Goal: Task Accomplishment & Management: Manage account settings

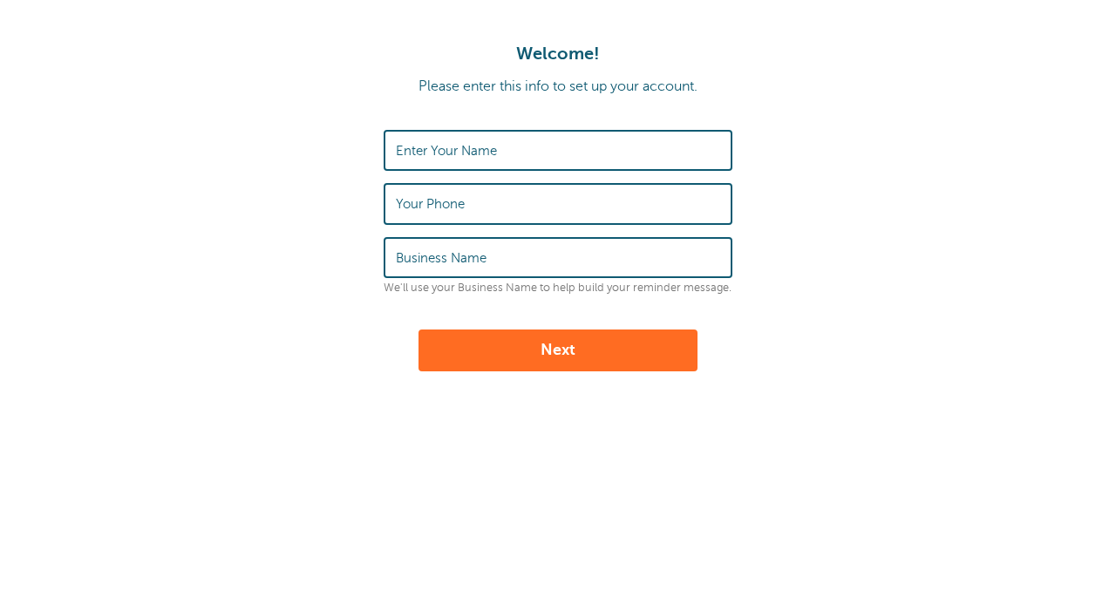
click at [490, 148] on label "Enter Your Name" at bounding box center [446, 151] width 101 height 16
click at [490, 148] on input "Enter Your Name" at bounding box center [558, 150] width 324 height 37
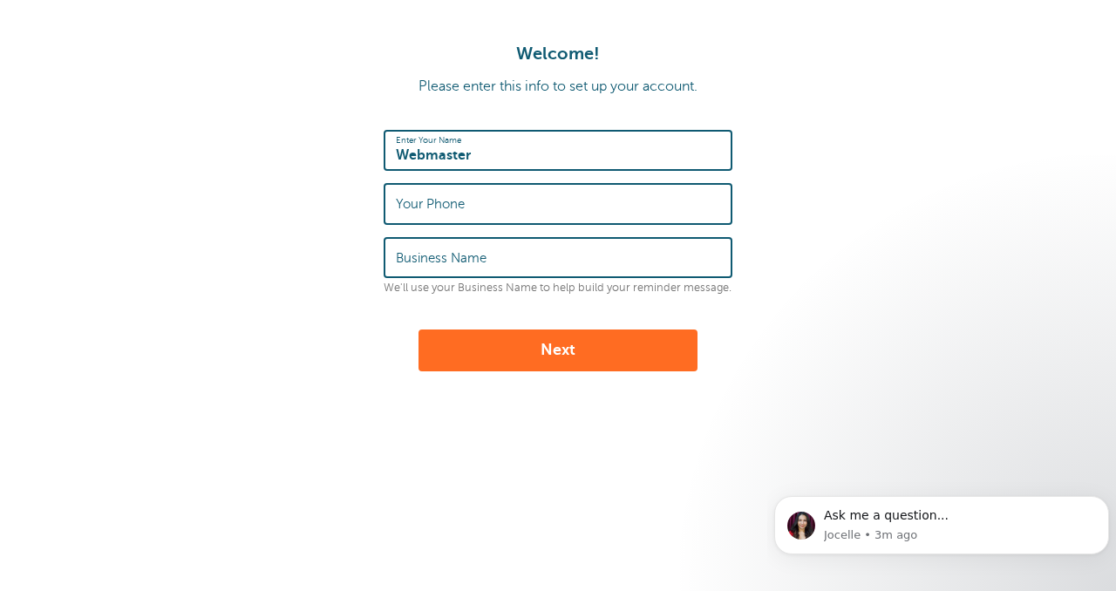
type input "Webmaster"
type input "8178417530"
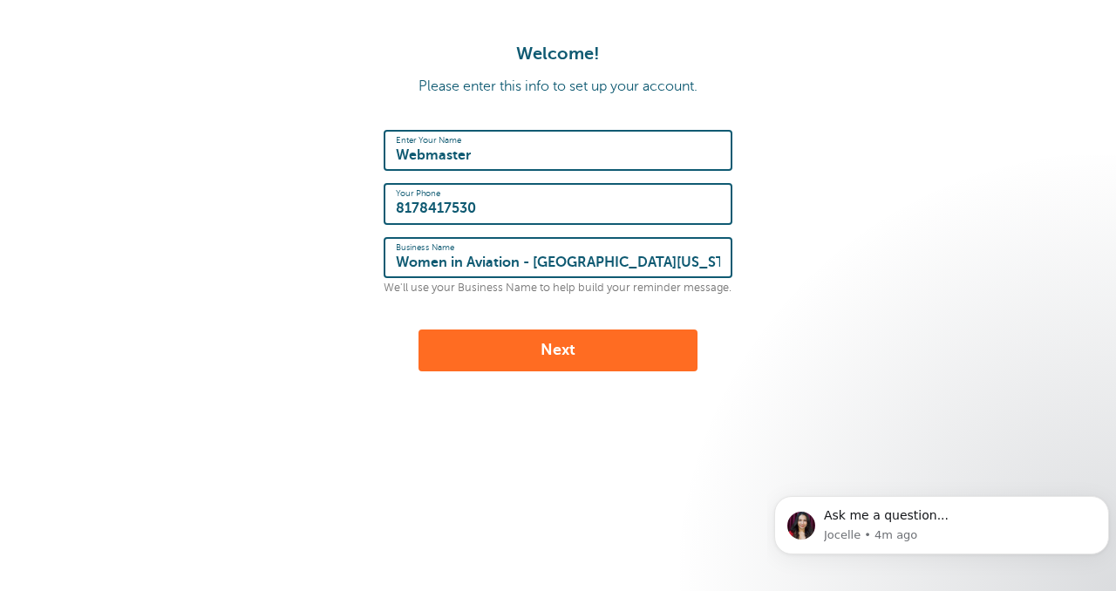
type input "Women in Aviation - North Texas Chapter"
click at [615, 357] on button "Next" at bounding box center [557, 351] width 279 height 42
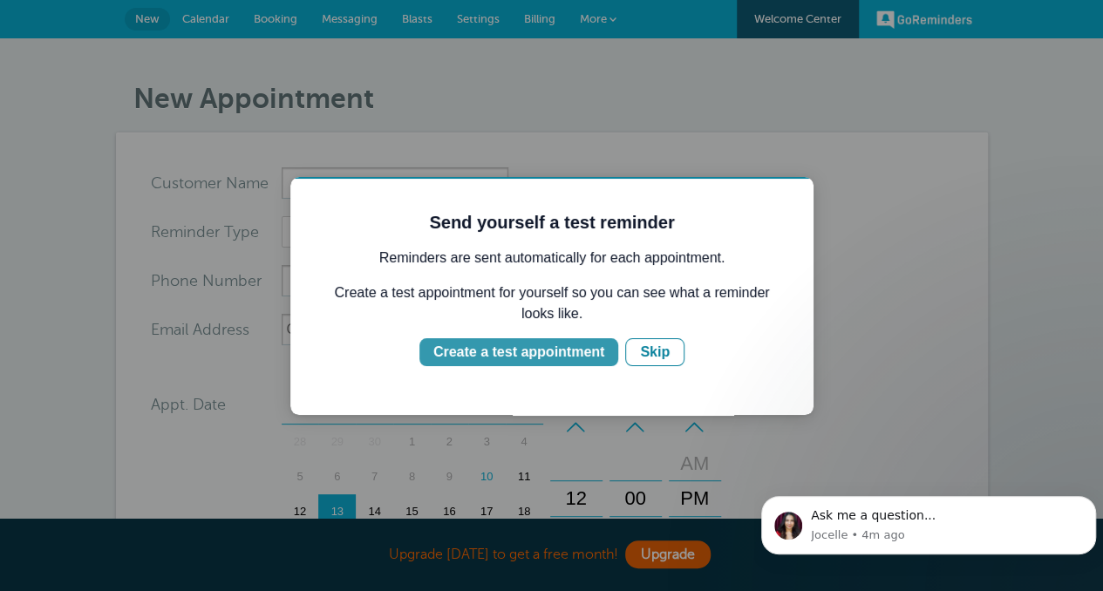
click at [582, 362] on div "Create a test appointment" at bounding box center [518, 352] width 171 height 21
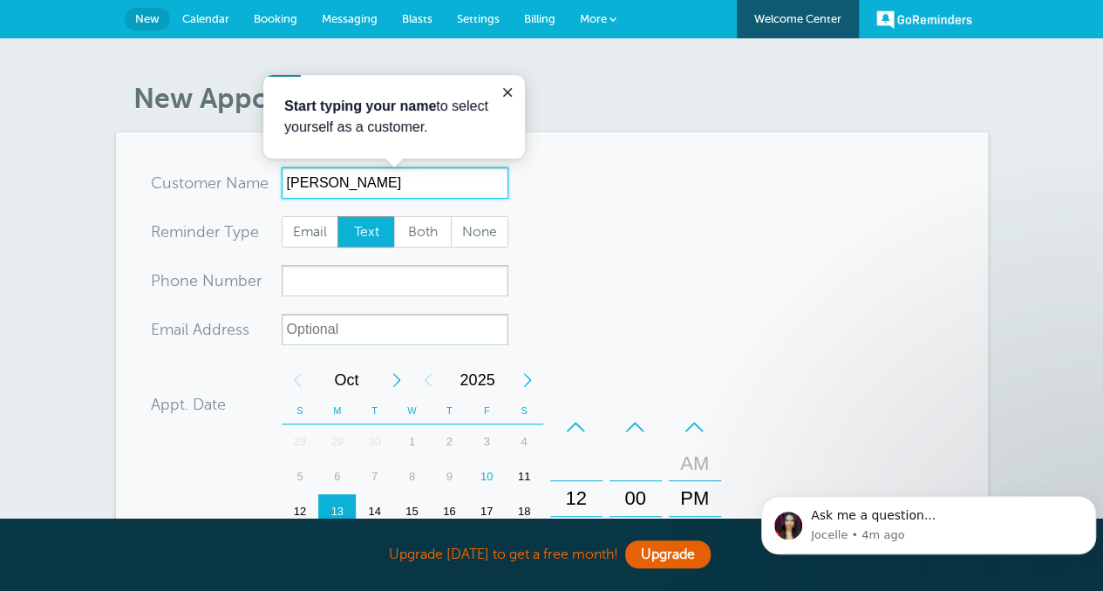
type input "[PERSON_NAME]"
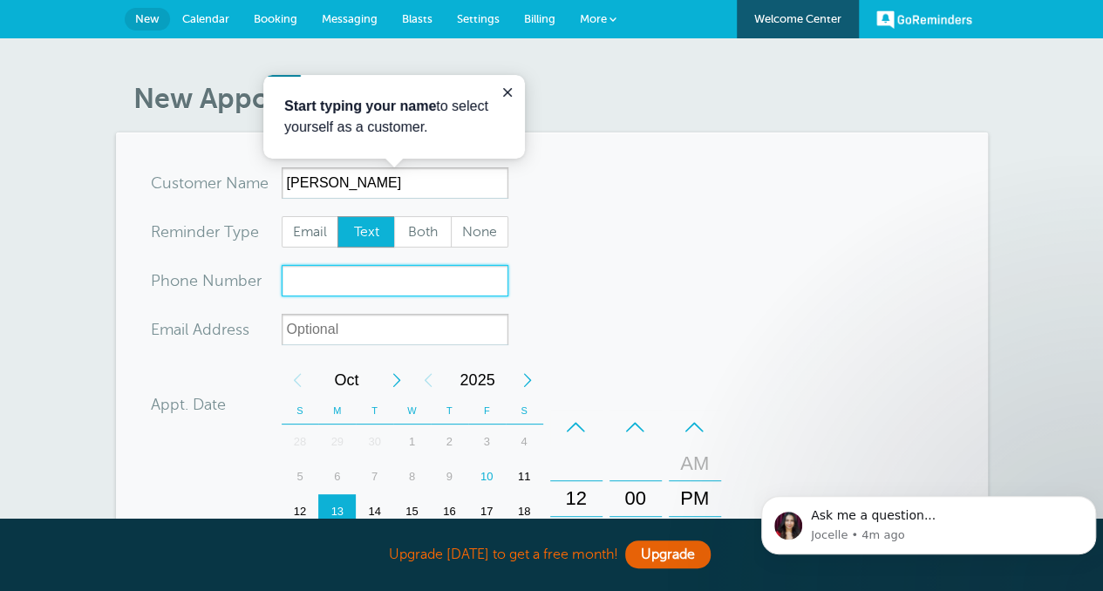
click at [364, 284] on input "xxx-no-autofill" at bounding box center [395, 280] width 227 height 31
type input "8178417530"
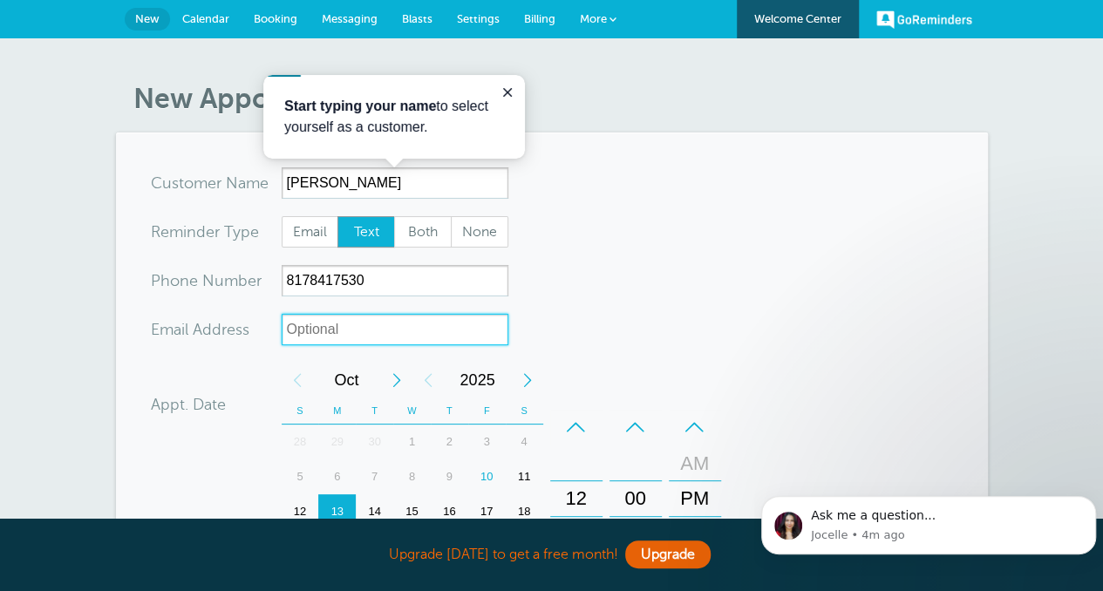
click at [421, 329] on input "xx-no-autofill" at bounding box center [395, 329] width 227 height 31
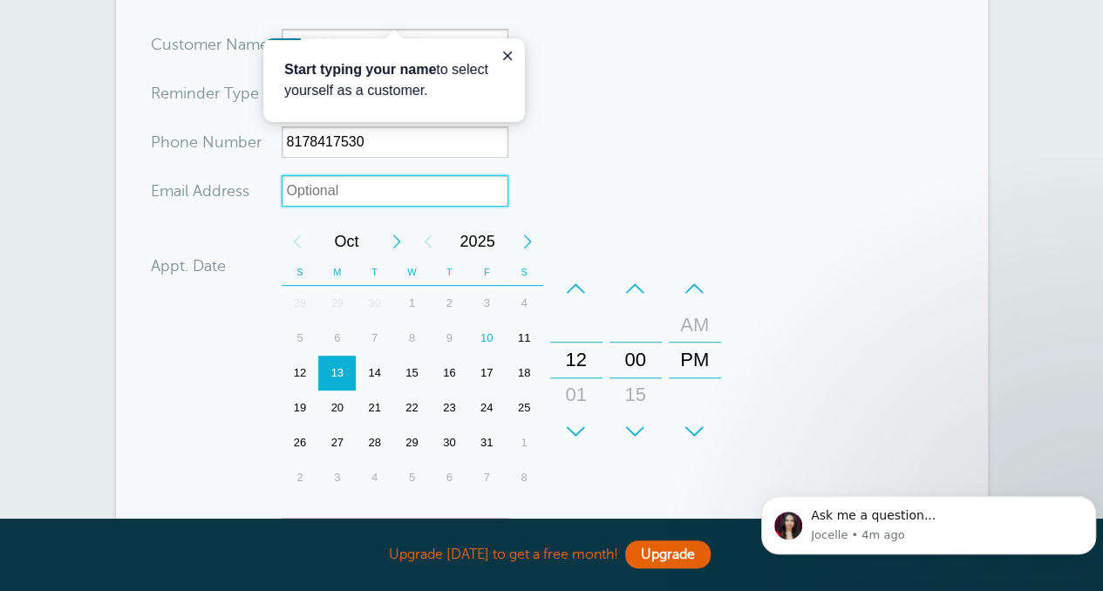
scroll to position [174, 0]
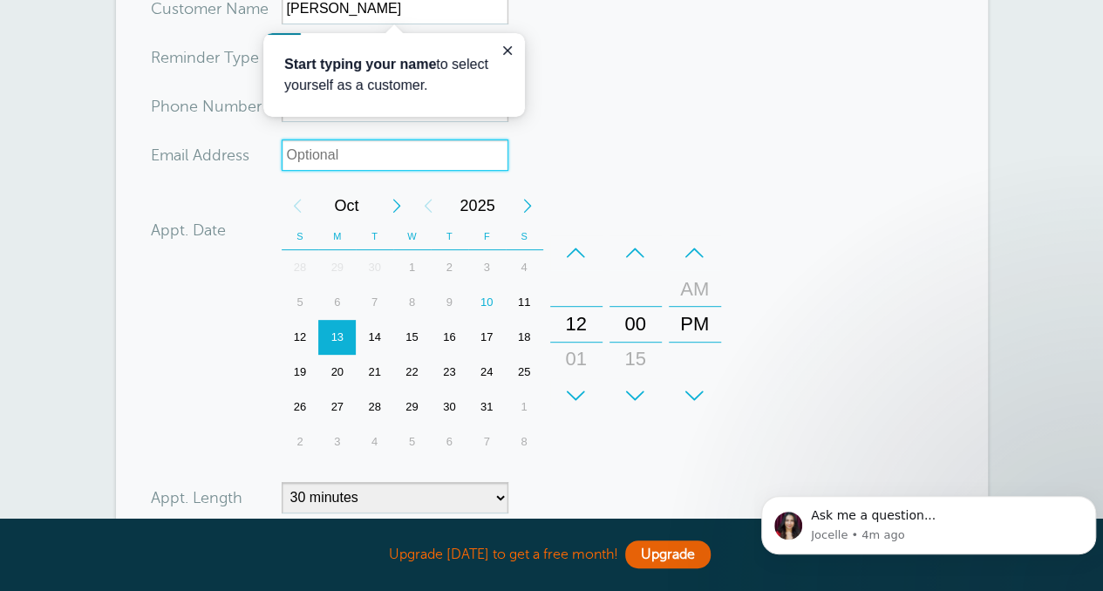
click at [523, 303] on div "11" at bounding box center [524, 302] width 37 height 35
click at [579, 250] on div "–" at bounding box center [576, 252] width 52 height 35
click at [697, 255] on div "–" at bounding box center [695, 252] width 52 height 35
click at [568, 245] on div "–" at bounding box center [576, 252] width 52 height 35
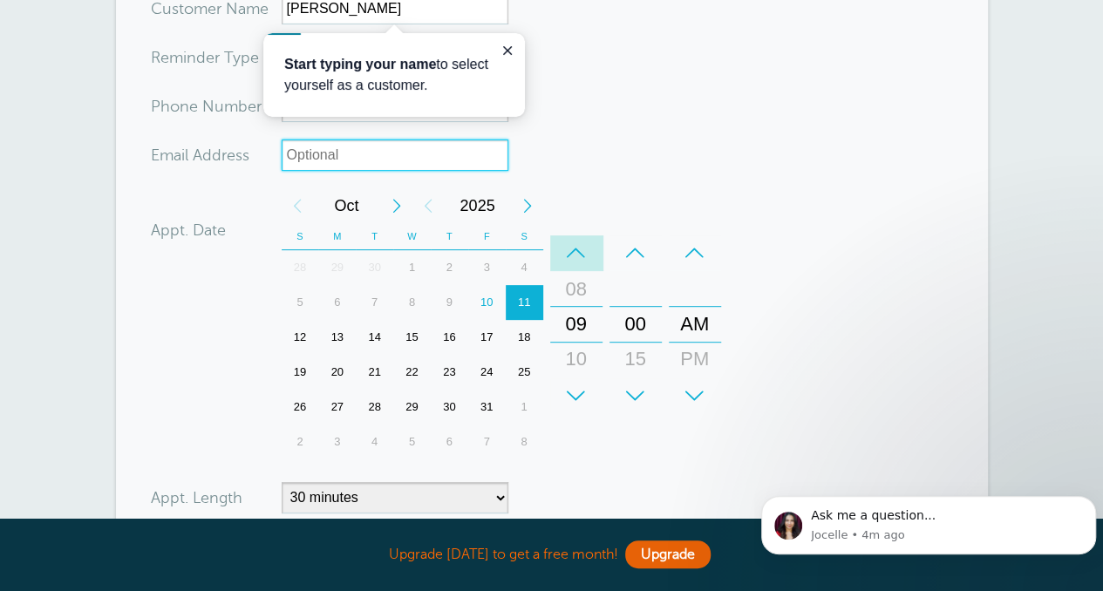
click at [568, 245] on div "–" at bounding box center [576, 252] width 52 height 35
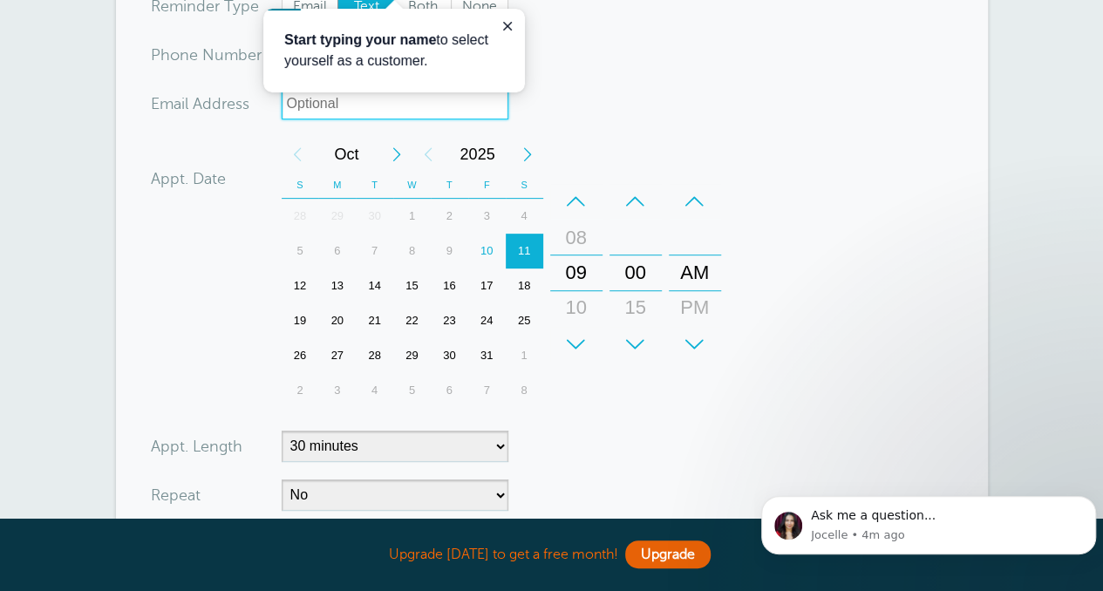
scroll to position [262, 0]
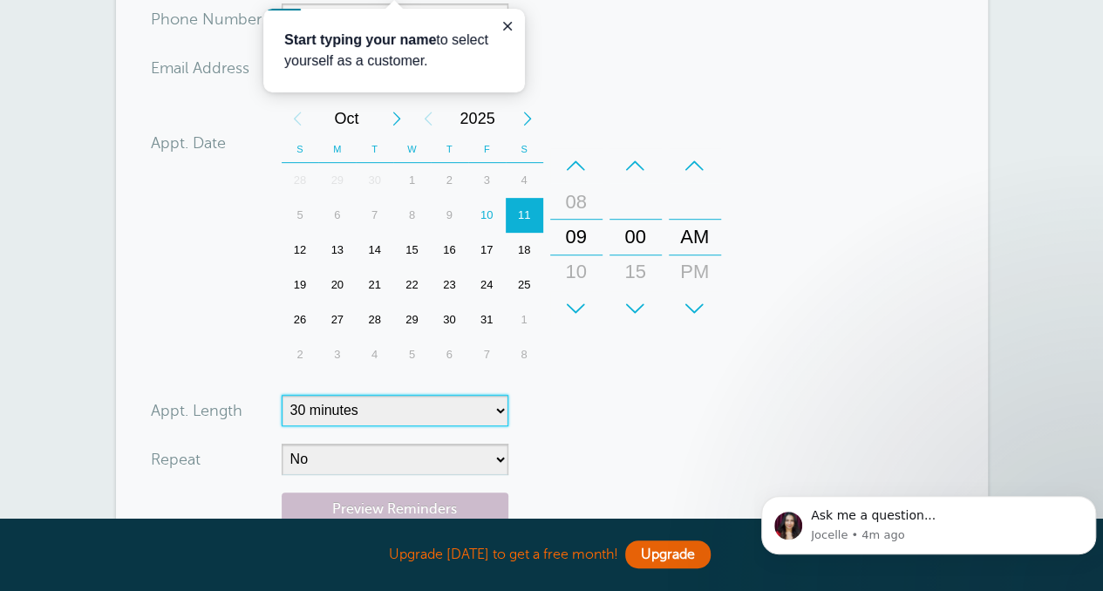
click at [467, 404] on select "5 minutes 10 minutes 15 minutes 20 minutes 25 minutes 30 minutes 35 minutes 40 …" at bounding box center [395, 410] width 227 height 31
select select "10"
click at [282, 395] on select "5 minutes 10 minutes 15 minutes 20 minutes 25 minutes 30 minutes 35 minutes 40 …" at bounding box center [395, 410] width 227 height 31
click at [620, 442] on form "You are creating a new customer. To use an existing customer select one from th…" at bounding box center [552, 263] width 802 height 715
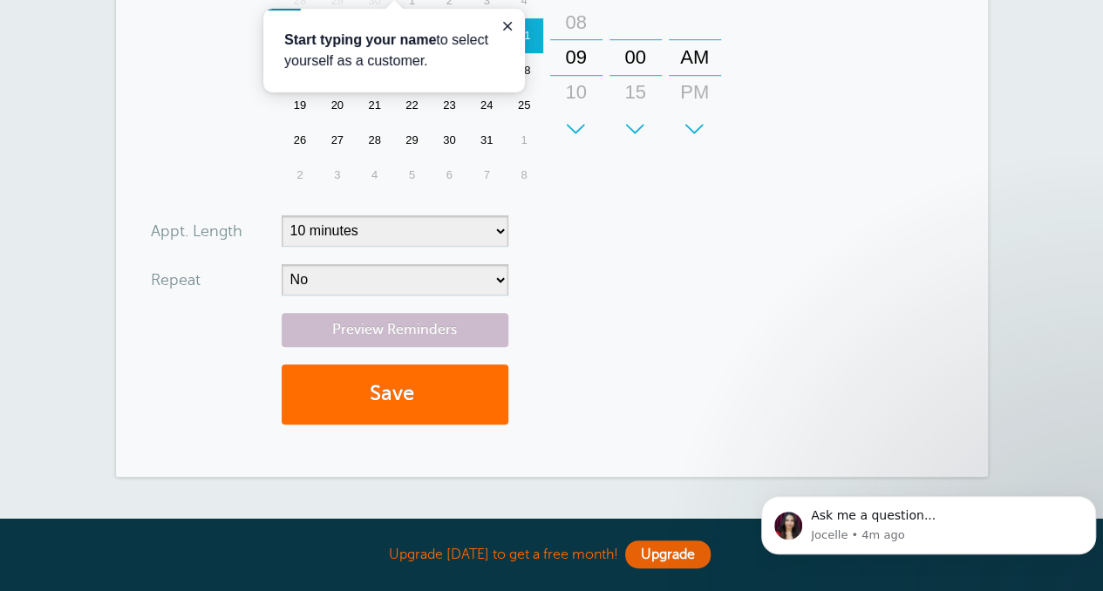
scroll to position [156, 0]
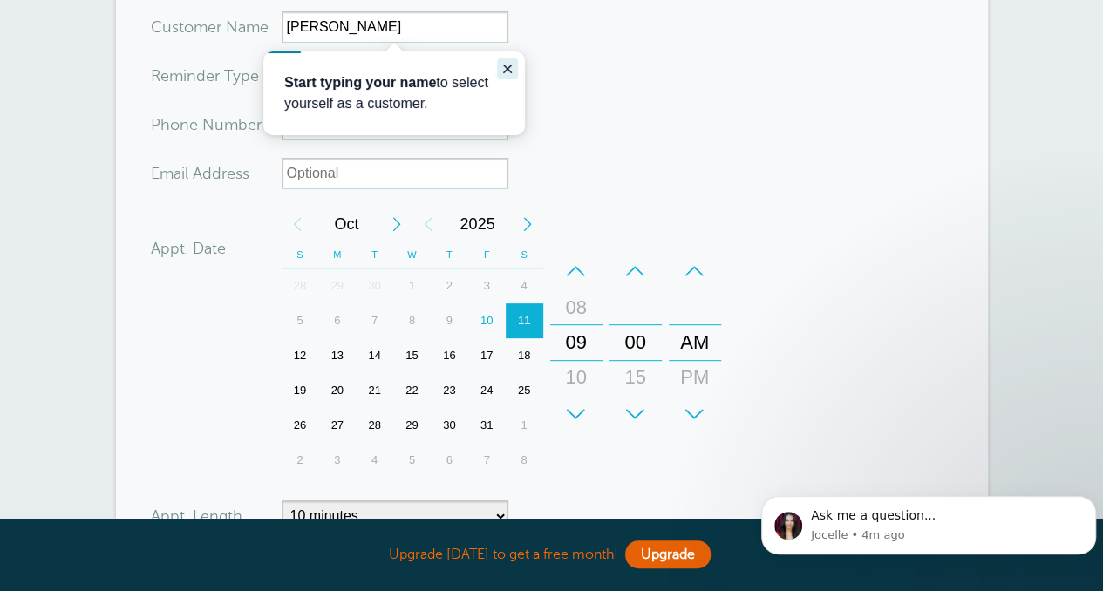
click at [513, 70] on icon "Close guide" at bounding box center [507, 69] width 14 height 14
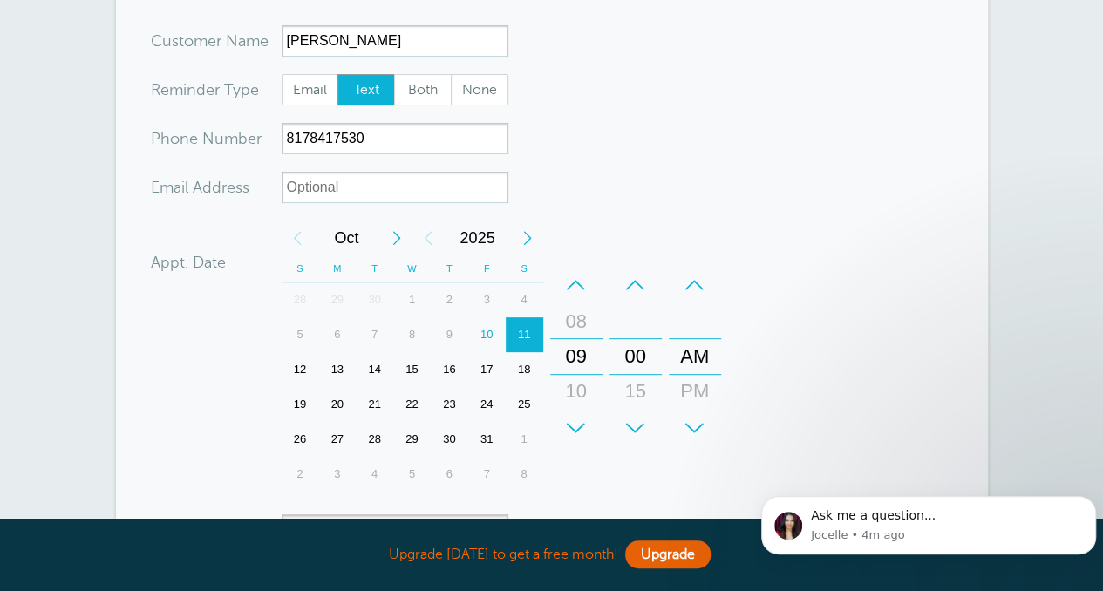
scroll to position [436, 0]
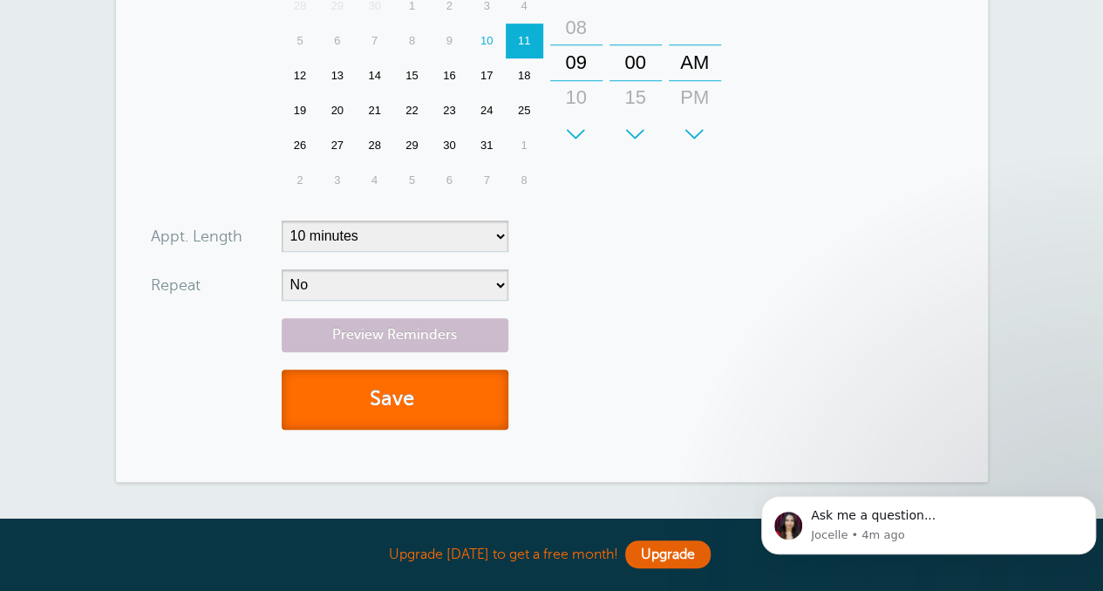
click at [437, 406] on button "Save" at bounding box center [395, 400] width 227 height 60
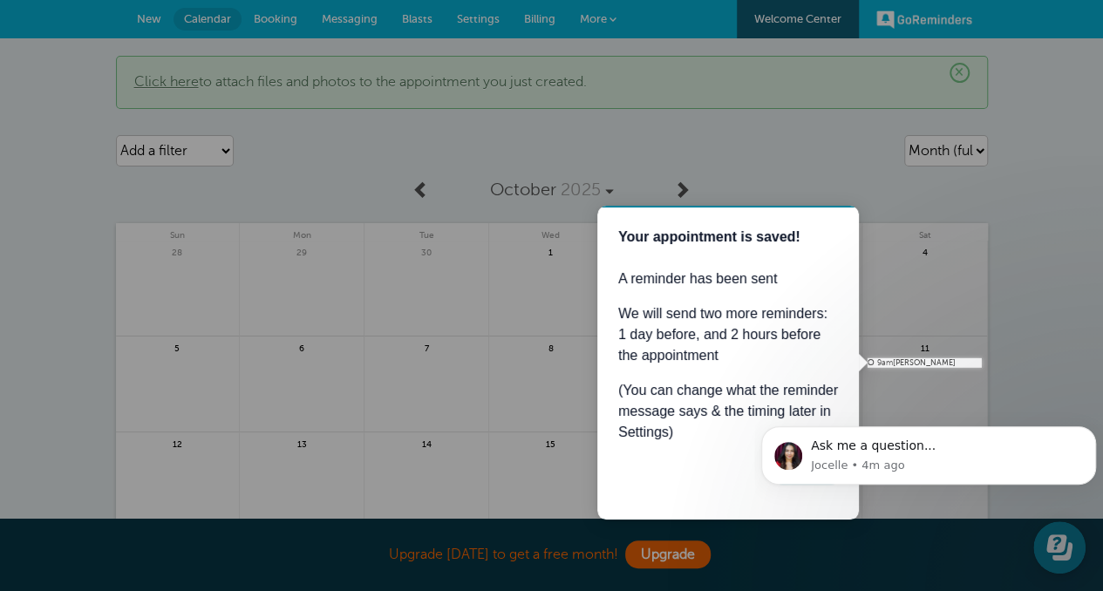
click at [794, 151] on div at bounding box center [491, 179] width 982 height 358
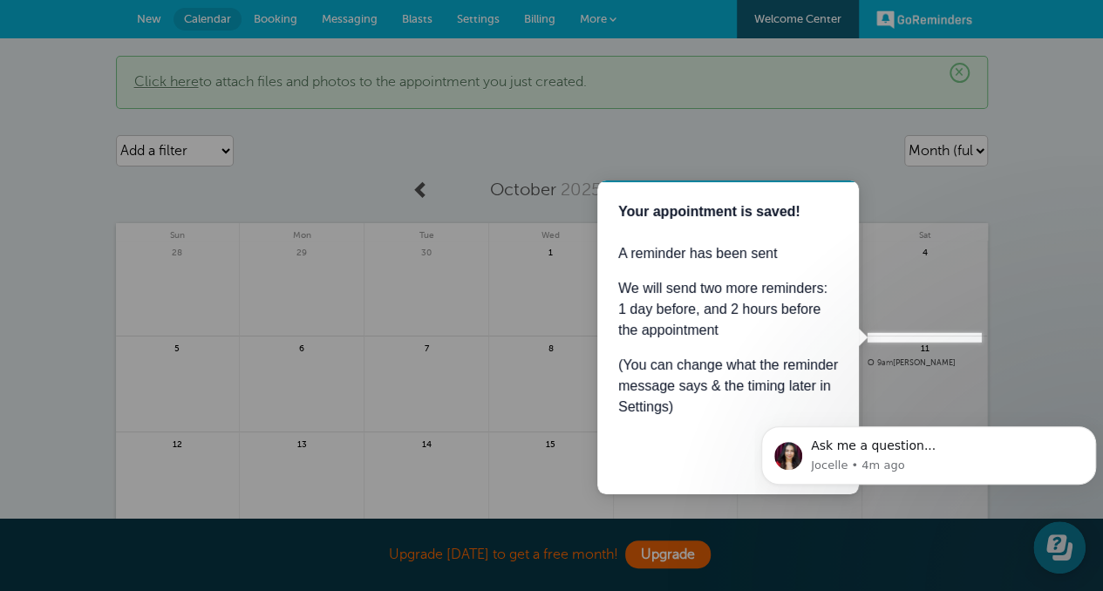
scroll to position [87, 0]
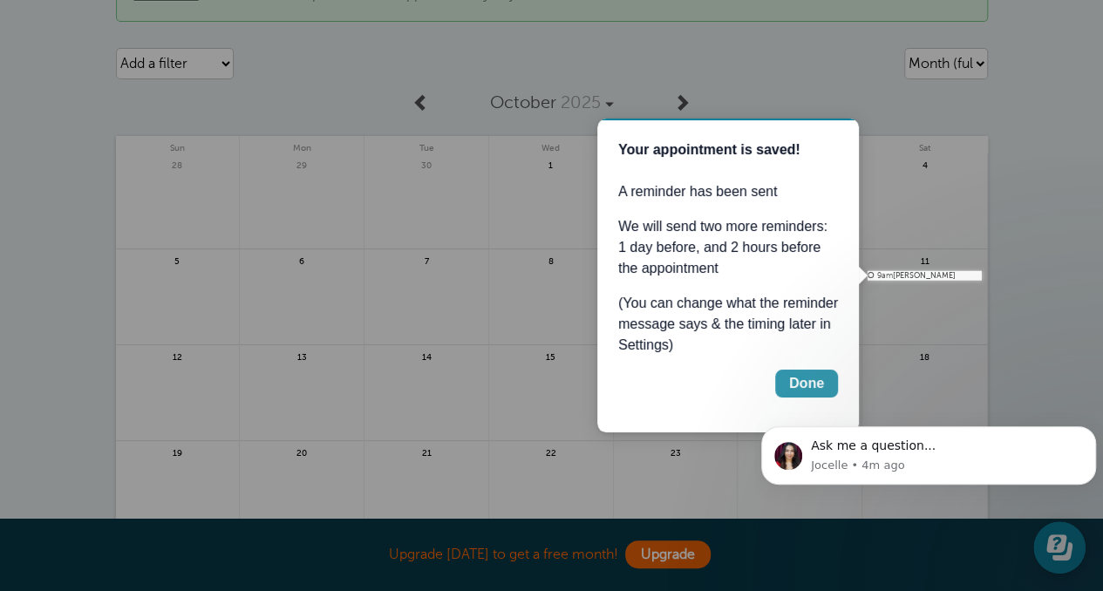
click at [800, 380] on div "Done" at bounding box center [806, 383] width 35 height 21
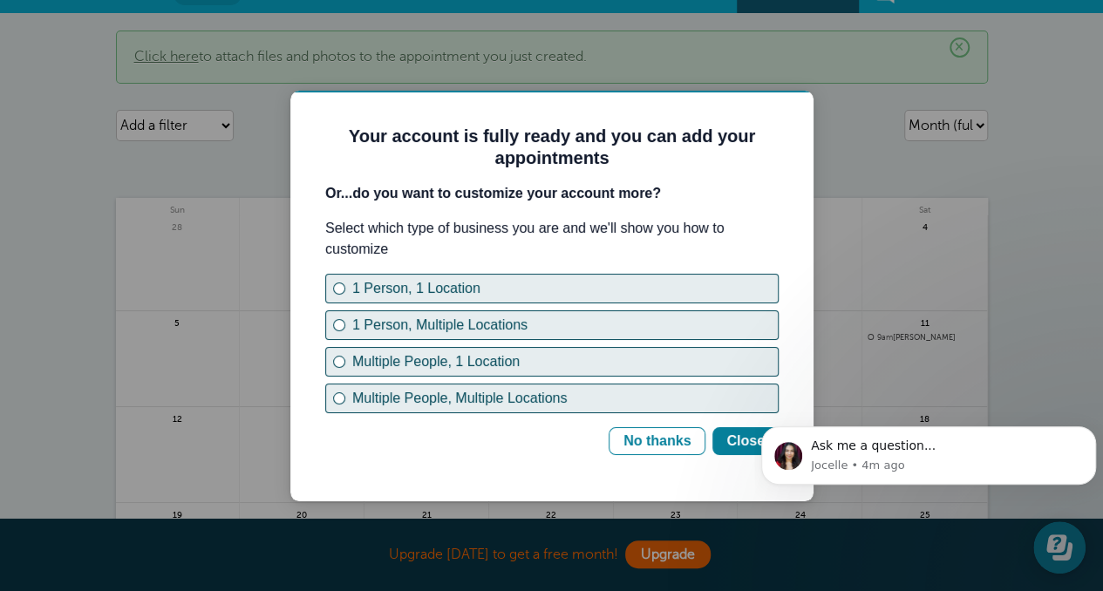
scroll to position [0, 0]
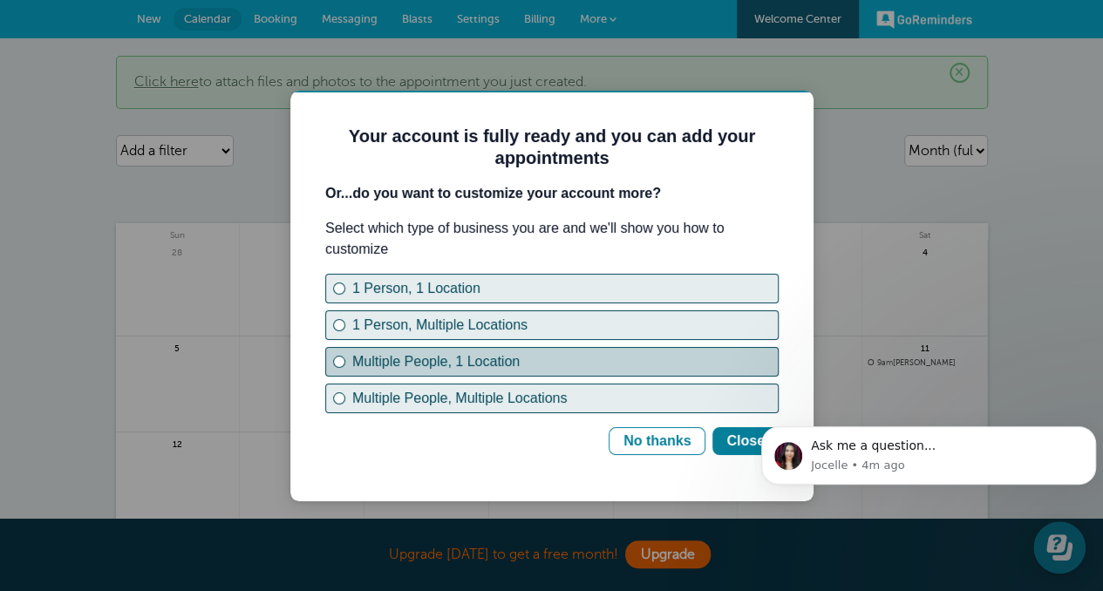
click at [485, 364] on div "Multiple People, 1 Location" at bounding box center [564, 361] width 425 height 21
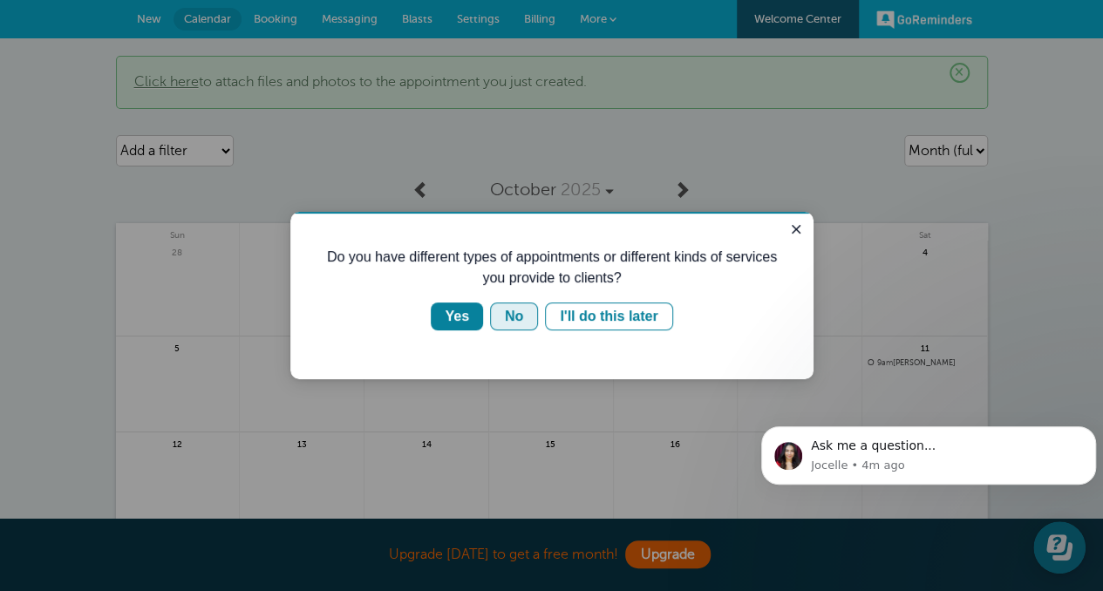
click at [509, 317] on div "No" at bounding box center [514, 316] width 18 height 21
click at [525, 312] on button "No" at bounding box center [514, 317] width 48 height 28
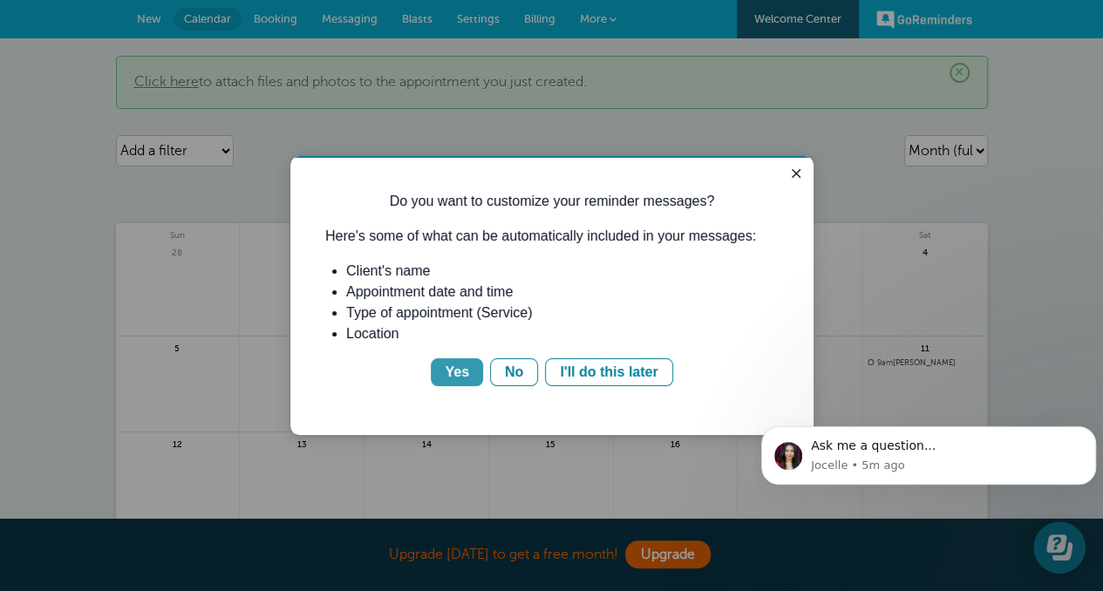
click at [463, 373] on div "Yes" at bounding box center [457, 372] width 24 height 21
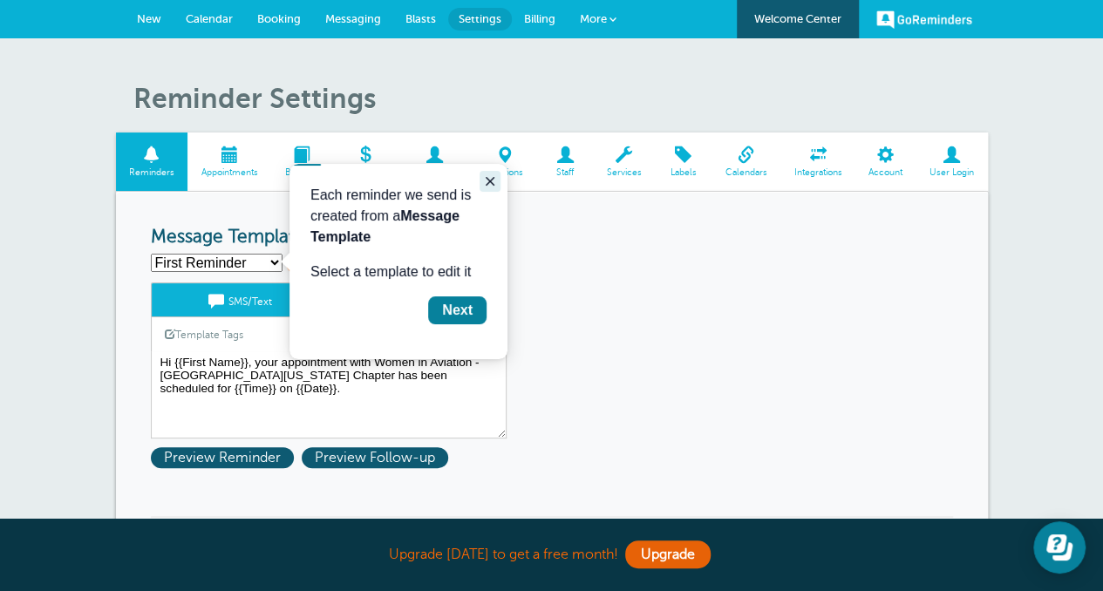
click at [492, 187] on icon "Close guide" at bounding box center [490, 181] width 14 height 14
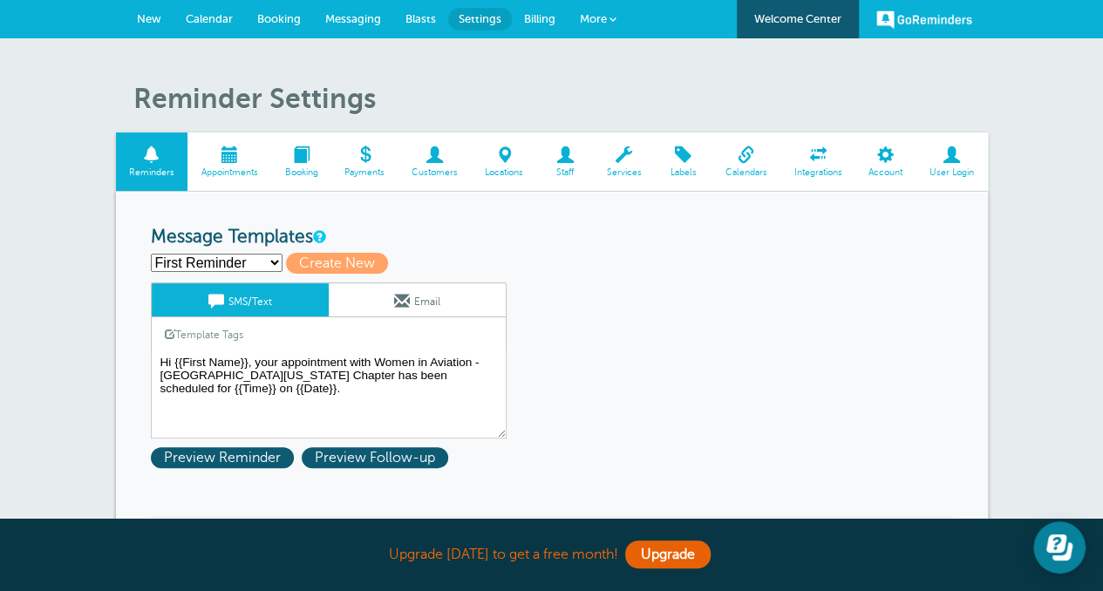
click at [605, 16] on span "More" at bounding box center [593, 18] width 27 height 13
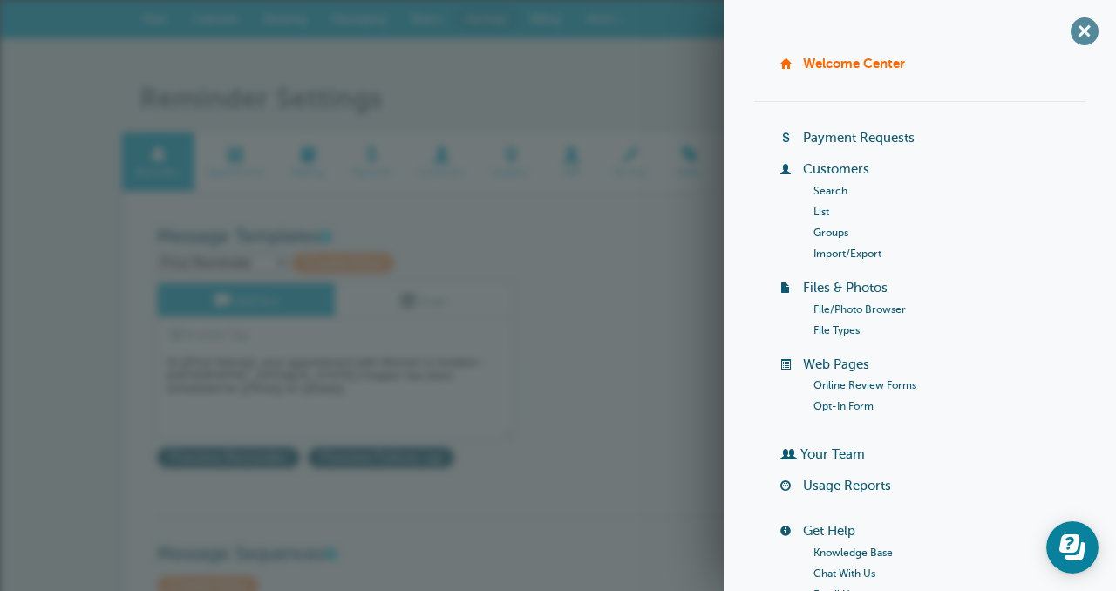
click at [1076, 35] on span "+" at bounding box center [1083, 30] width 39 height 39
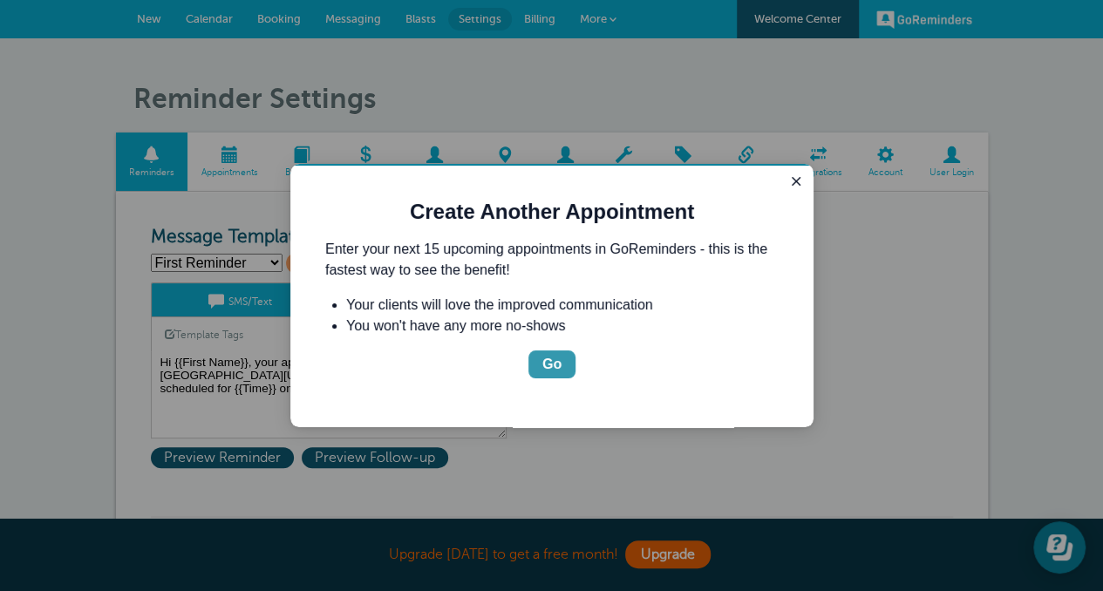
click at [546, 369] on div "Go" at bounding box center [551, 364] width 19 height 21
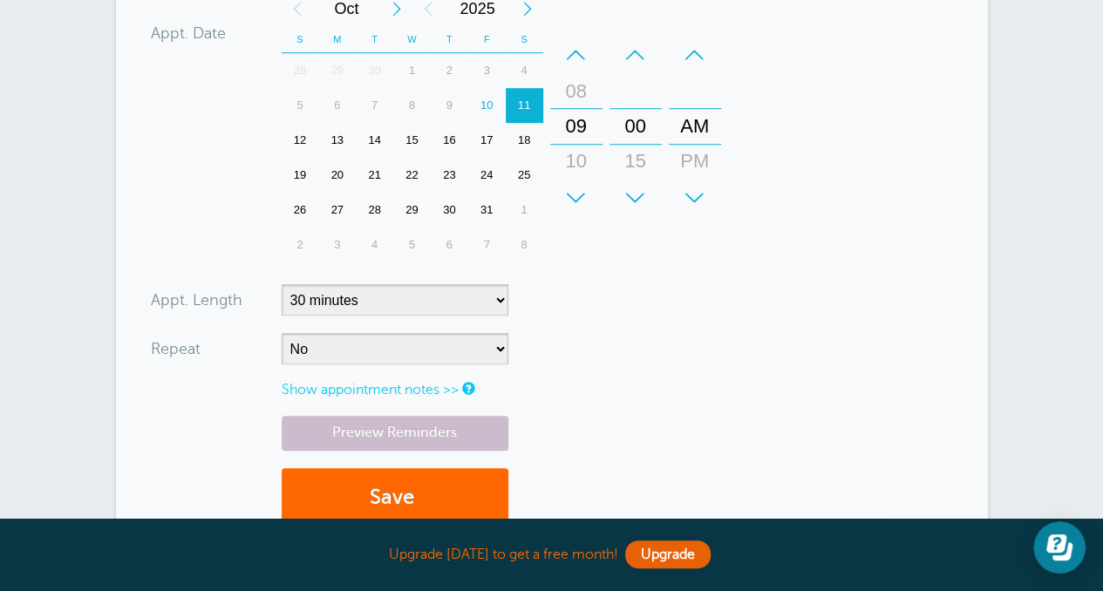
scroll to position [523, 0]
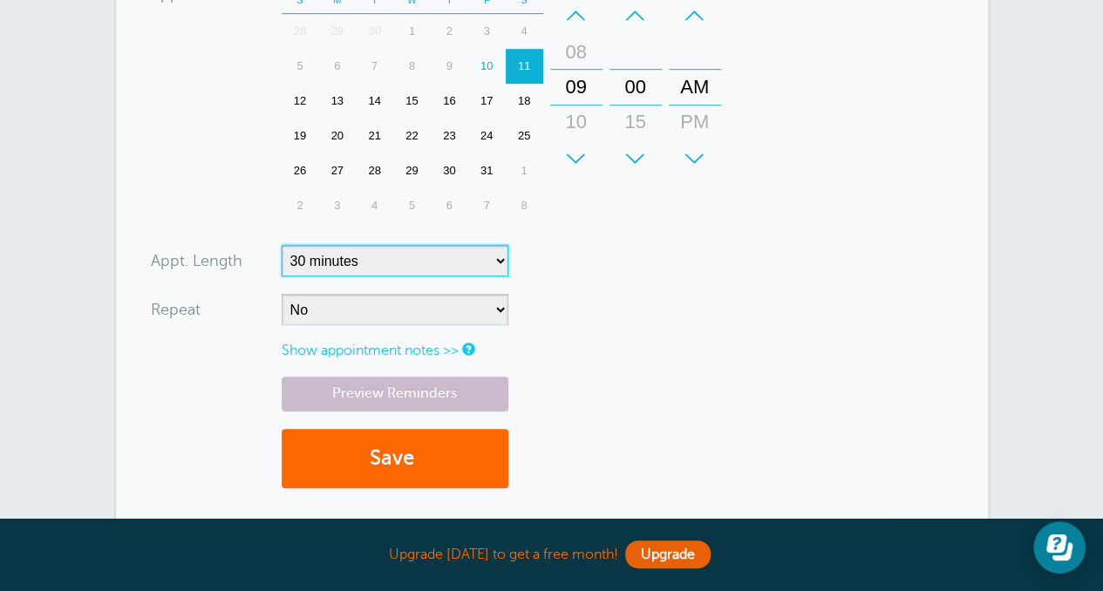
click at [457, 264] on select "5 minutes 10 minutes 15 minutes 20 minutes 25 minutes 30 minutes 35 minutes 40 …" at bounding box center [395, 260] width 227 height 31
click at [712, 282] on form "You are creating a new customer. To use an existing customer select one from th…" at bounding box center [552, 74] width 802 height 861
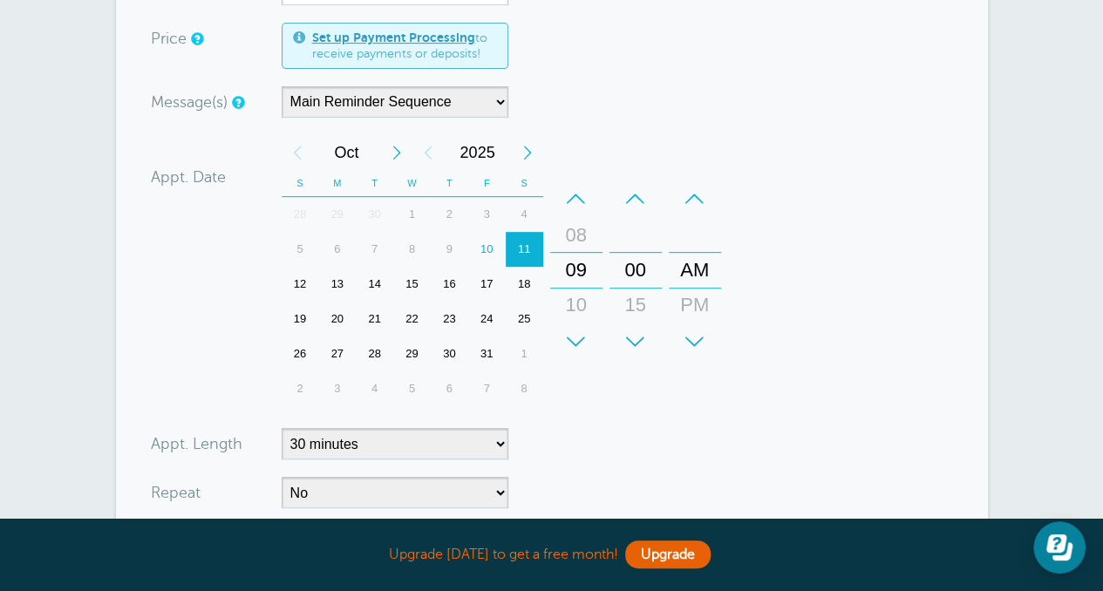
scroll to position [0, 0]
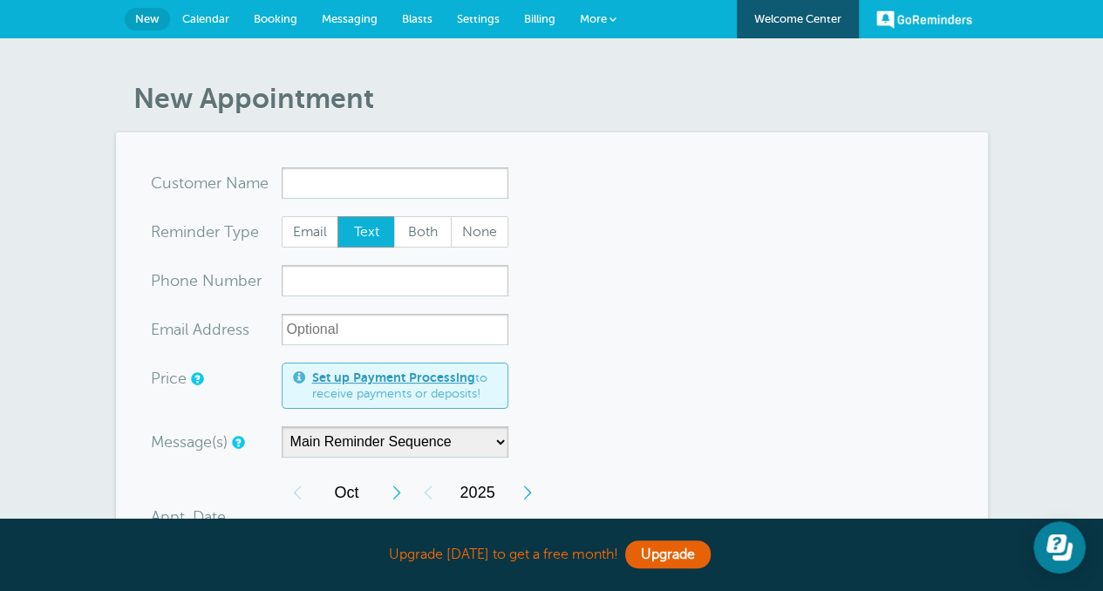
click at [219, 16] on span "Calendar" at bounding box center [205, 18] width 47 height 13
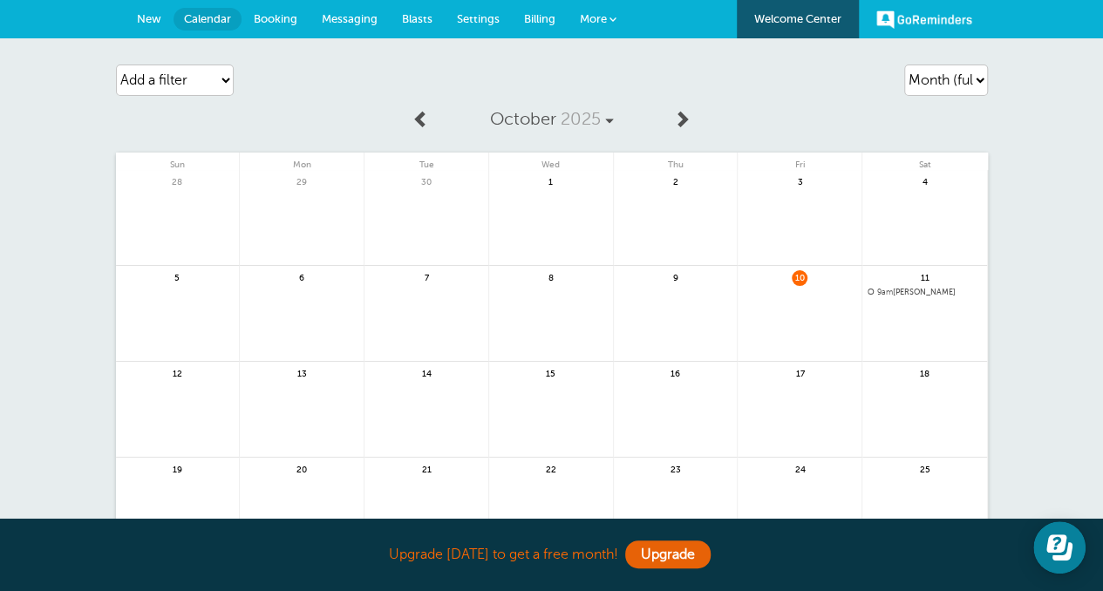
click at [922, 278] on span "11" at bounding box center [925, 276] width 16 height 13
click at [901, 292] on span "9am [PERSON_NAME]" at bounding box center [924, 293] width 114 height 10
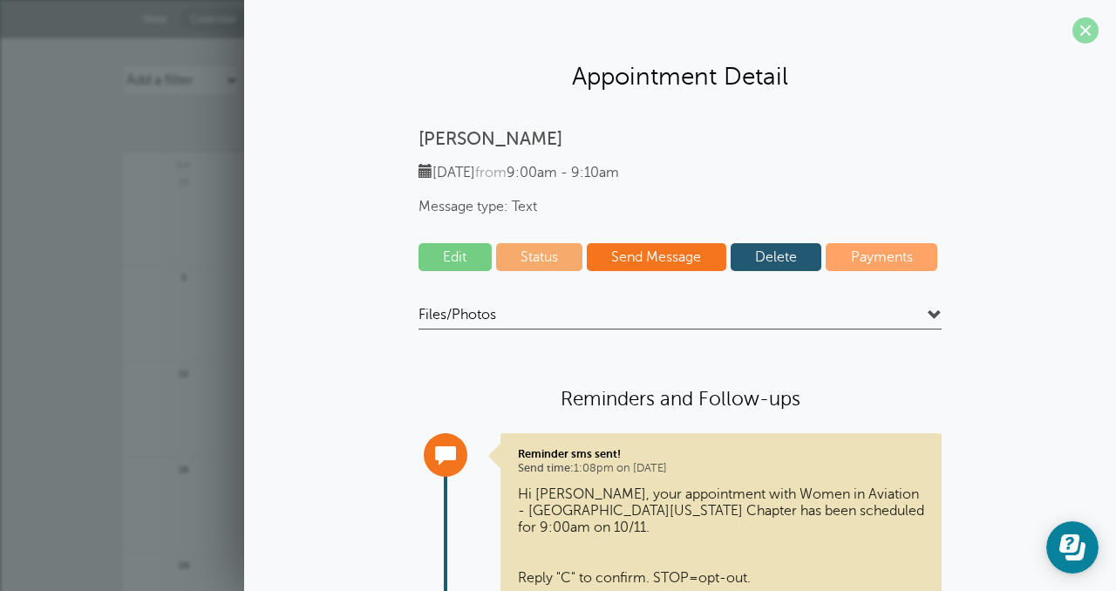
click at [1076, 25] on span at bounding box center [1085, 30] width 26 height 26
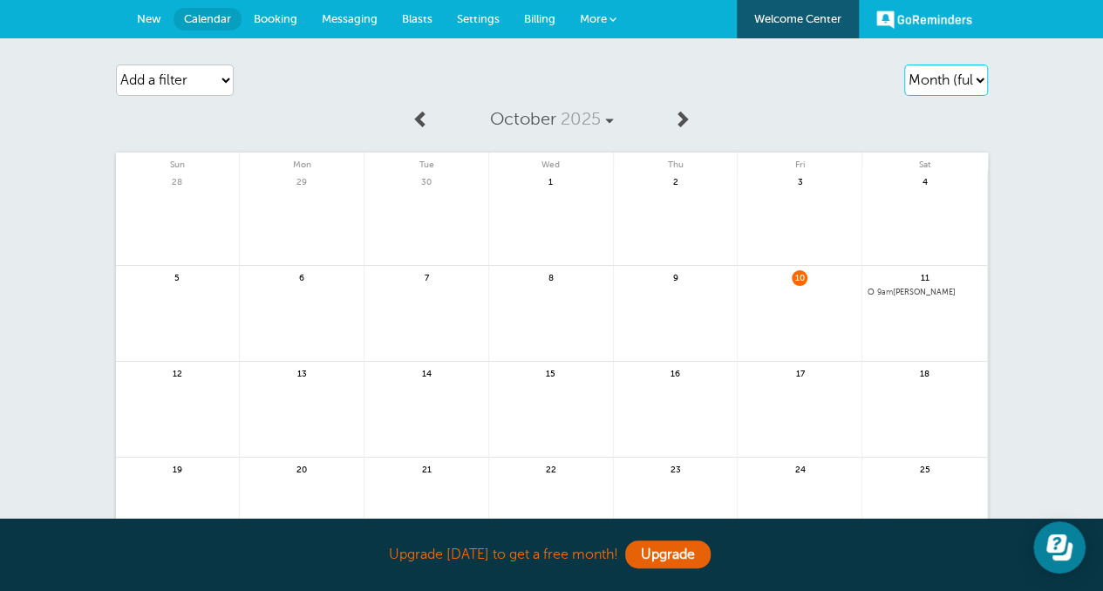
click at [956, 79] on select "Agenda Day Week Month (full view) Month (condensed)" at bounding box center [946, 80] width 84 height 31
select select "day"
click at [904, 65] on select "Agenda Day Week Month (full view) Month (condensed)" at bounding box center [946, 80] width 84 height 31
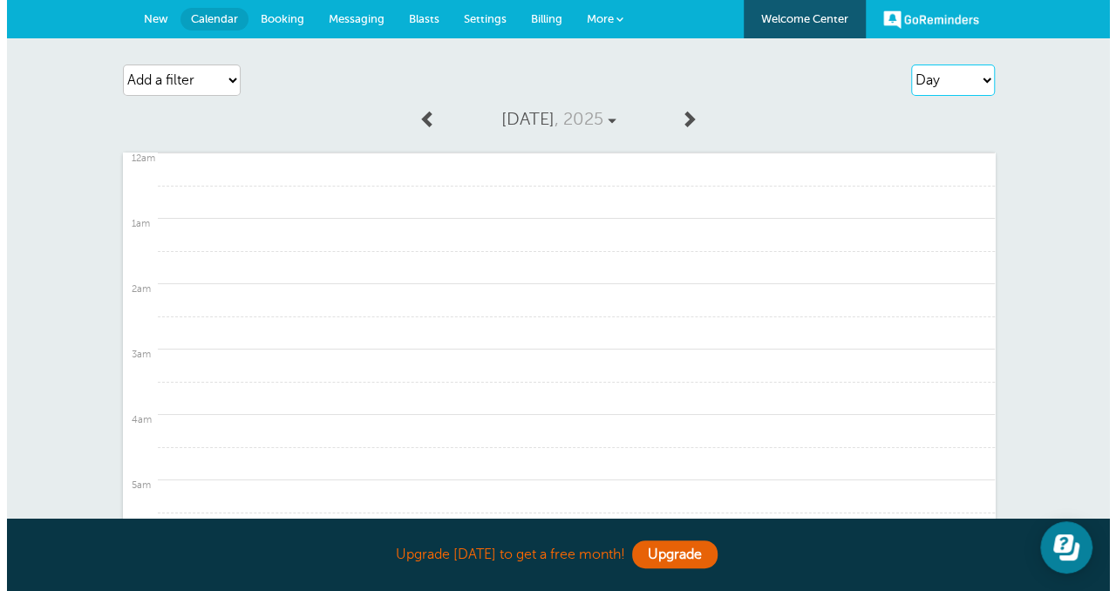
scroll to position [546, 0]
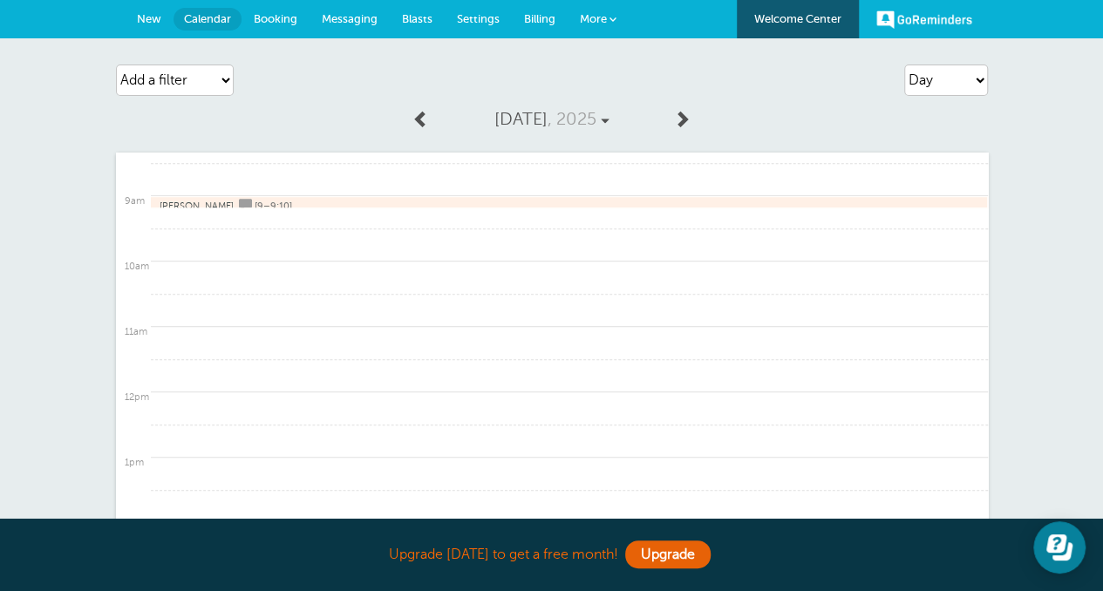
click at [286, 204] on div "Jodi Airhart [9–9:10]" at bounding box center [569, 202] width 837 height 12
click at [255, 202] on span "[9–9:10]" at bounding box center [273, 206] width 37 height 11
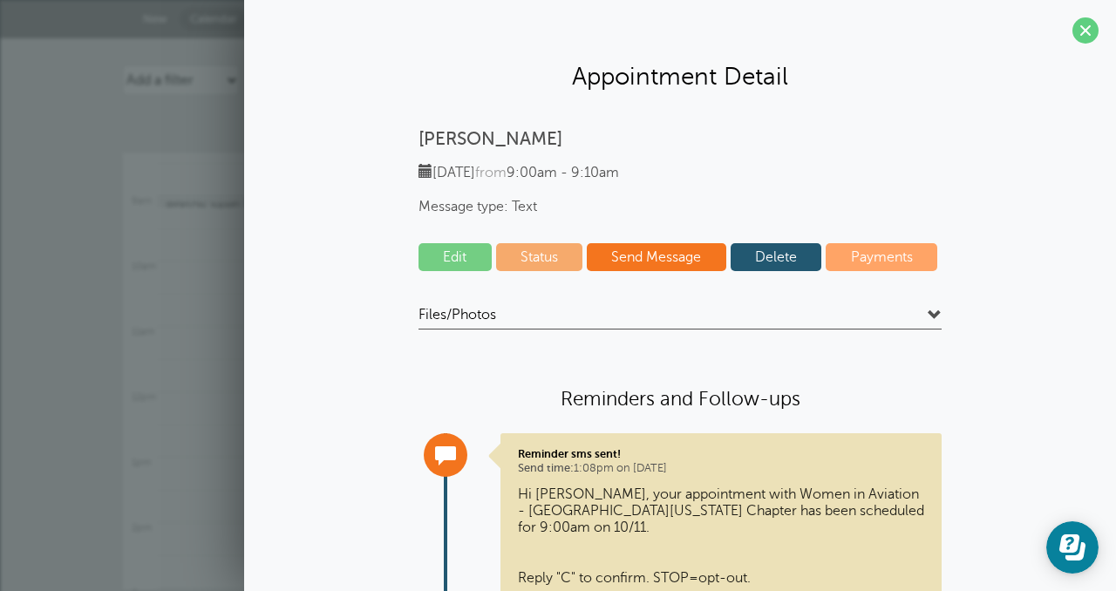
click at [772, 259] on link "Delete" at bounding box center [777, 257] width 92 height 28
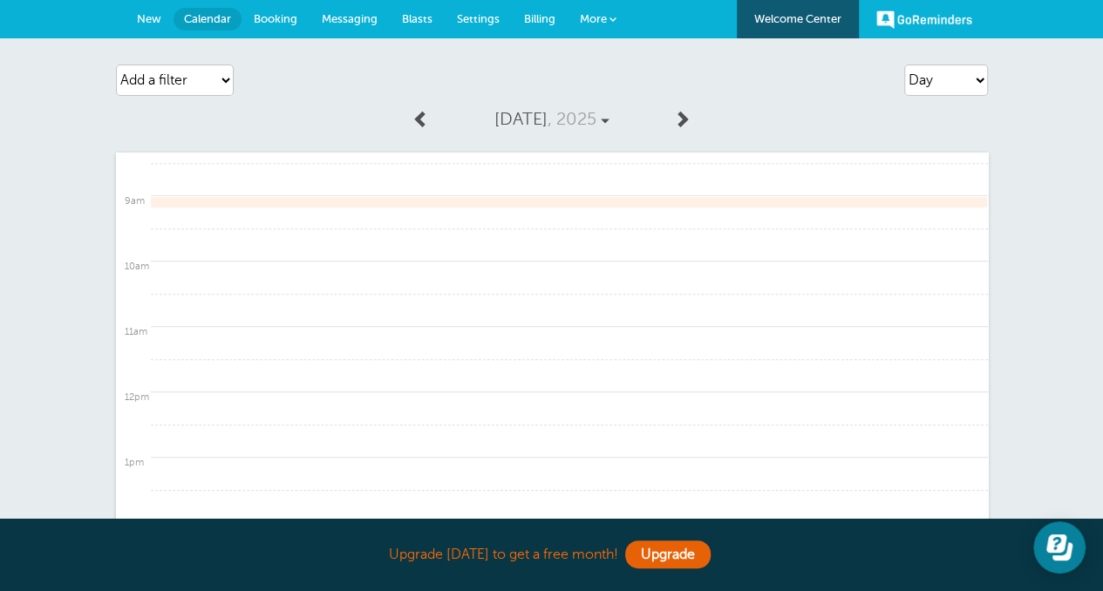
click at [602, 13] on span "More" at bounding box center [593, 18] width 27 height 13
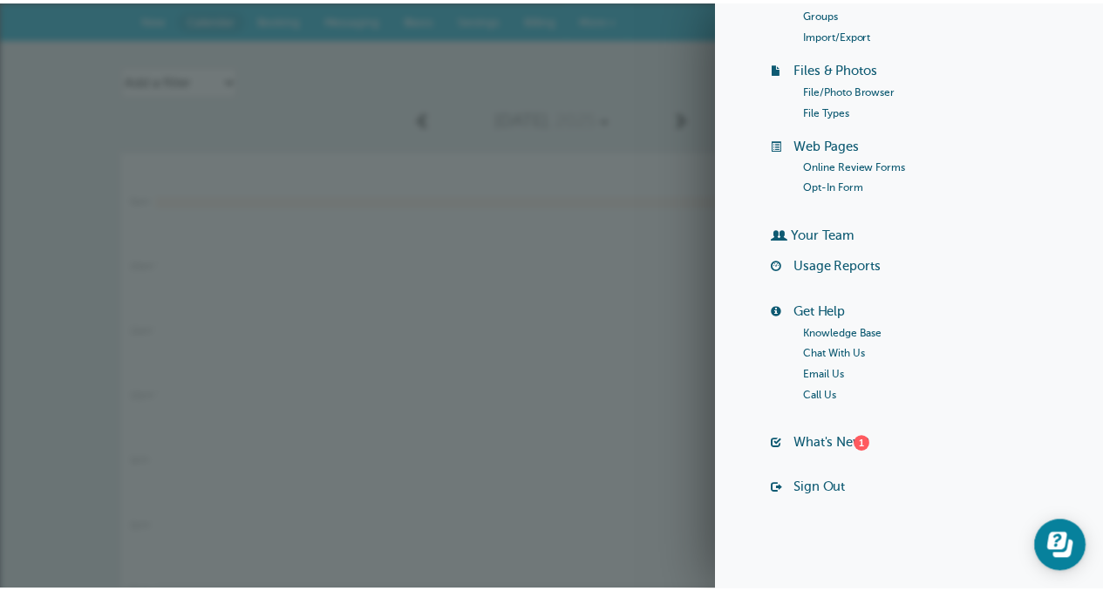
scroll to position [0, 0]
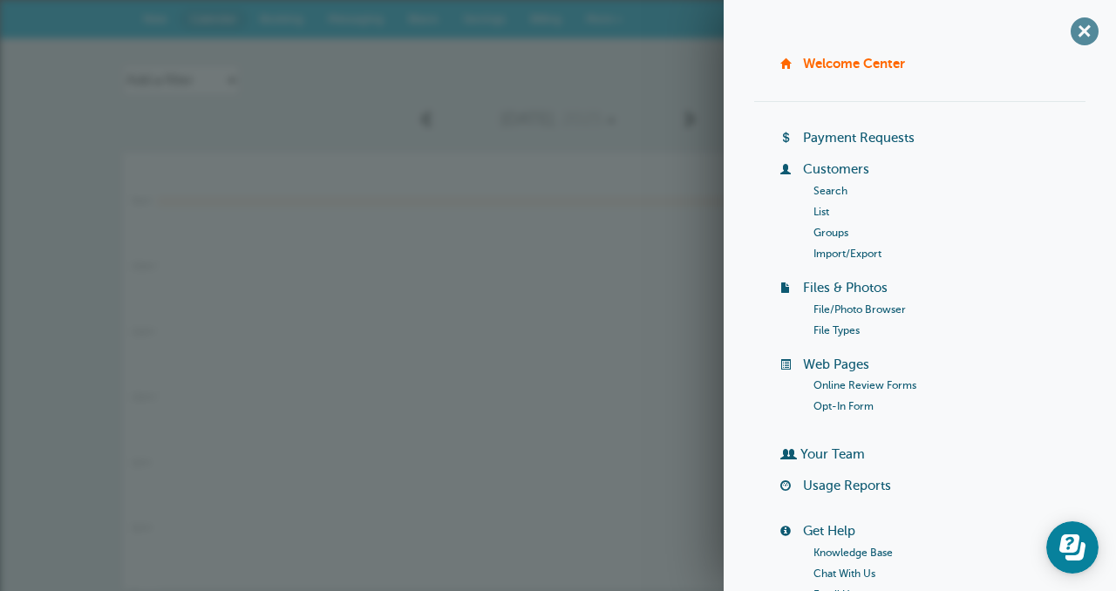
click at [1064, 37] on span "+" at bounding box center [1083, 30] width 39 height 39
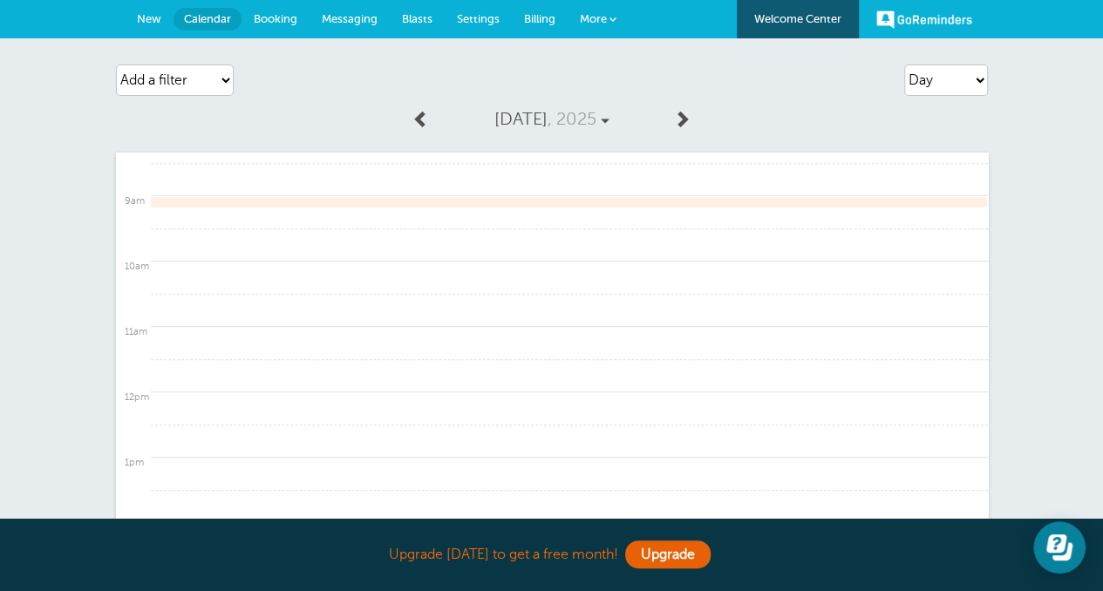
click at [465, 15] on span "Settings" at bounding box center [478, 18] width 43 height 13
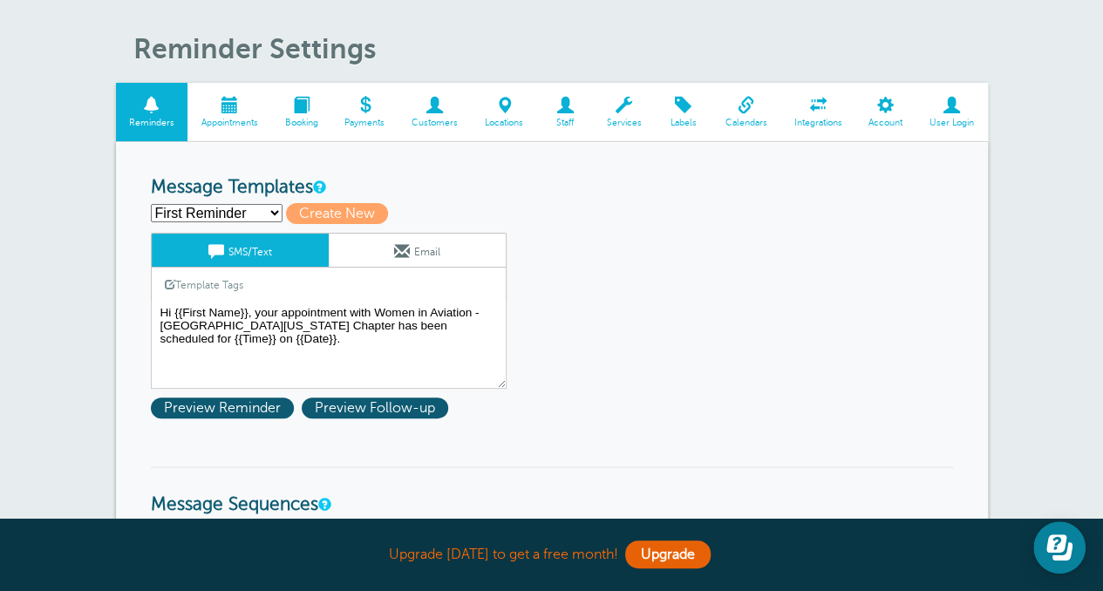
scroll to position [87, 0]
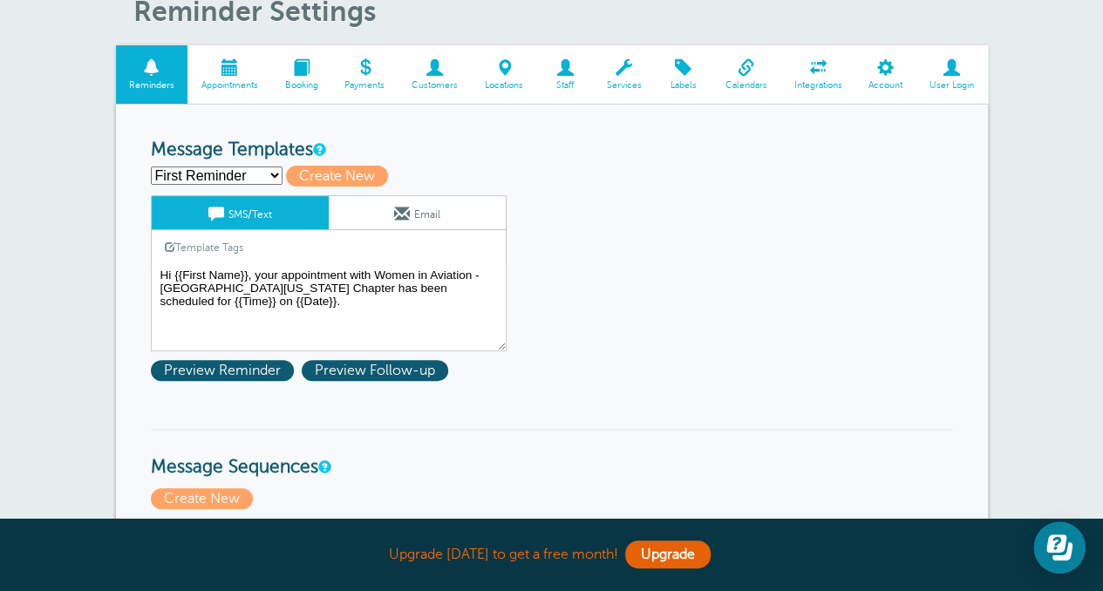
click at [254, 168] on select "First Reminder Second Reminder Third Reminder Create new..." at bounding box center [217, 176] width 132 height 18
click at [151, 167] on select "First Reminder Second Reminder Third Reminder Create new..." at bounding box center [217, 176] width 132 height 18
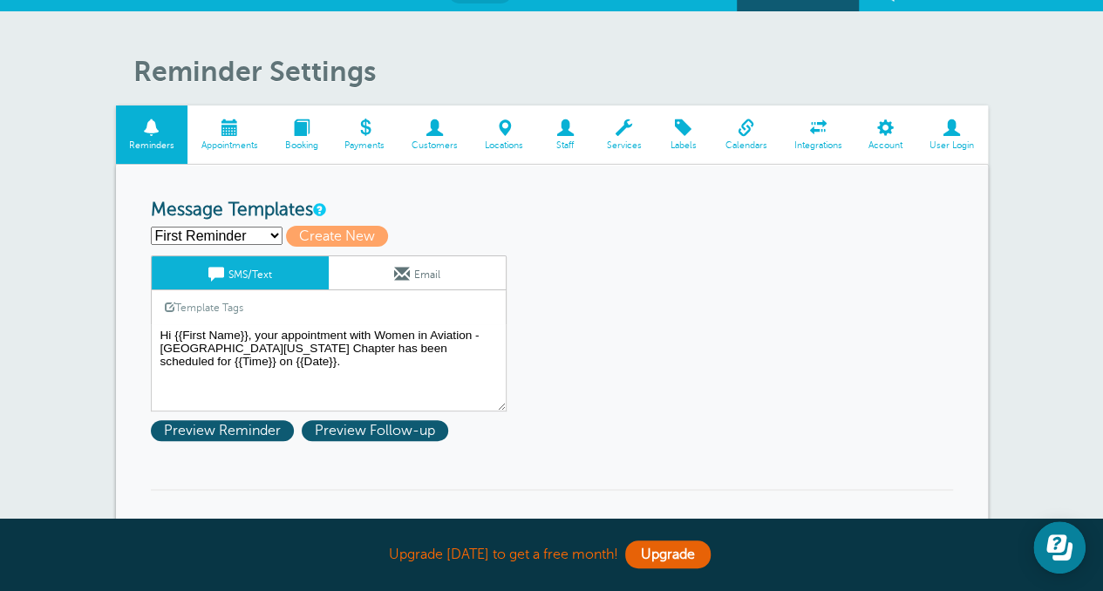
scroll to position [0, 0]
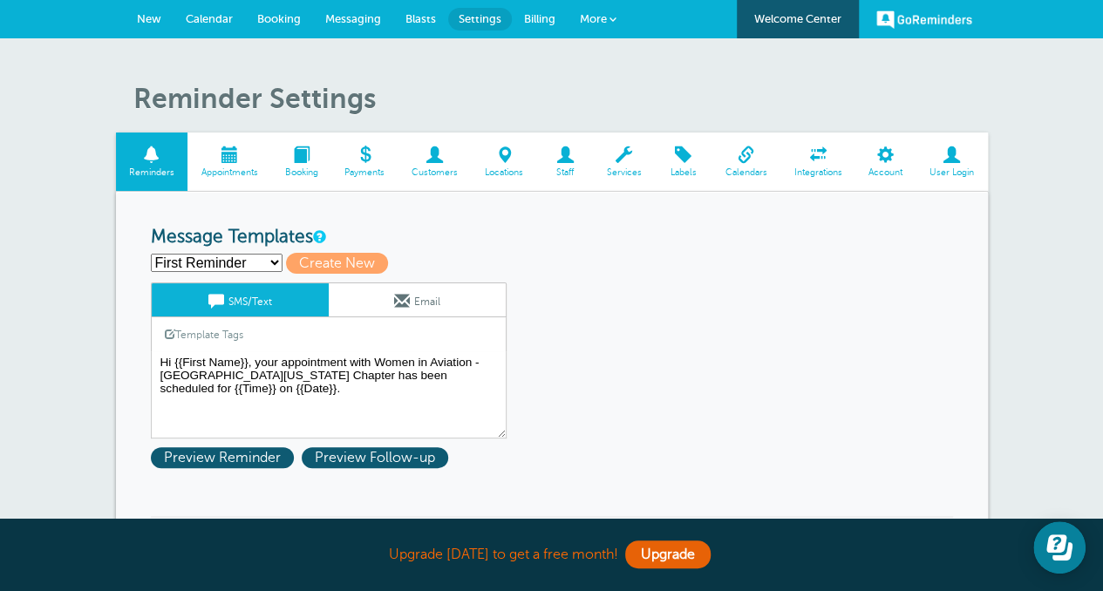
click at [235, 264] on select "First Reminder Second Reminder Third Reminder Create new..." at bounding box center [217, 263] width 132 height 18
select select "163729"
click at [151, 254] on select "First Reminder Second Reminder Third Reminder Create new..." at bounding box center [217, 263] width 132 height 18
type input "Second Reminder"
type textarea "Hi {{First Name}}, you have an appointment with Women in Aviation - [GEOGRAPHIC…"
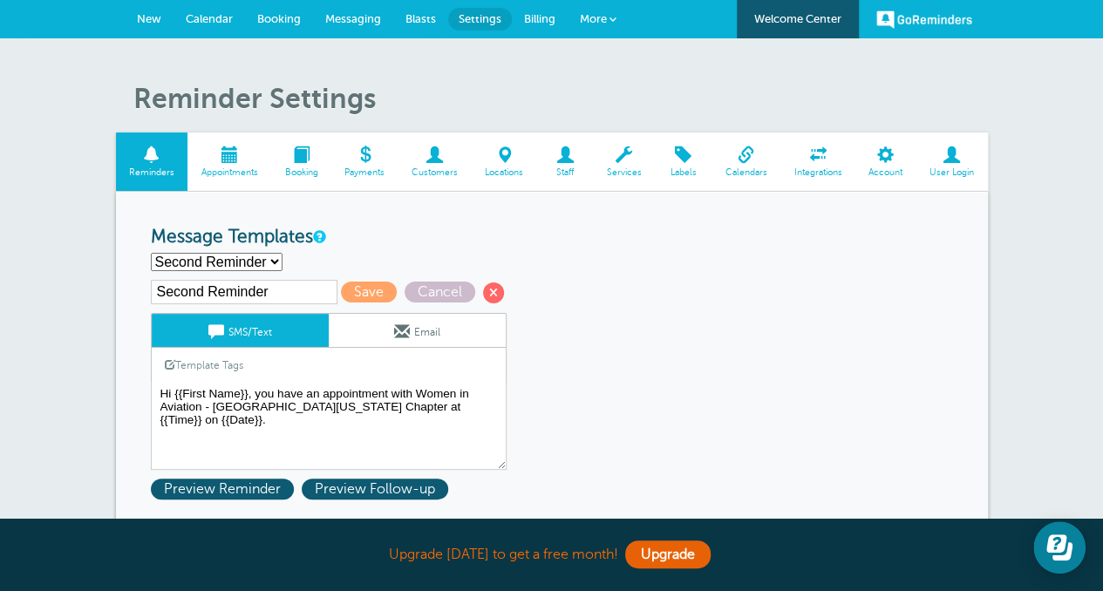
click at [872, 82] on h1 "Reminder Settings" at bounding box center [560, 98] width 854 height 33
click at [194, 24] on span "Calendar" at bounding box center [209, 18] width 47 height 13
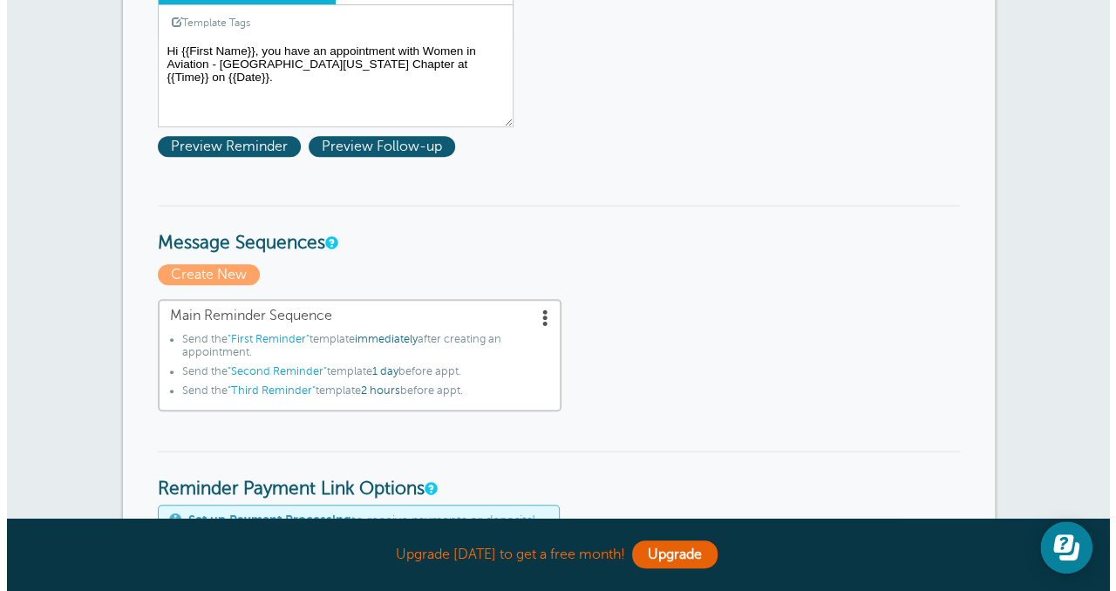
scroll to position [349, 0]
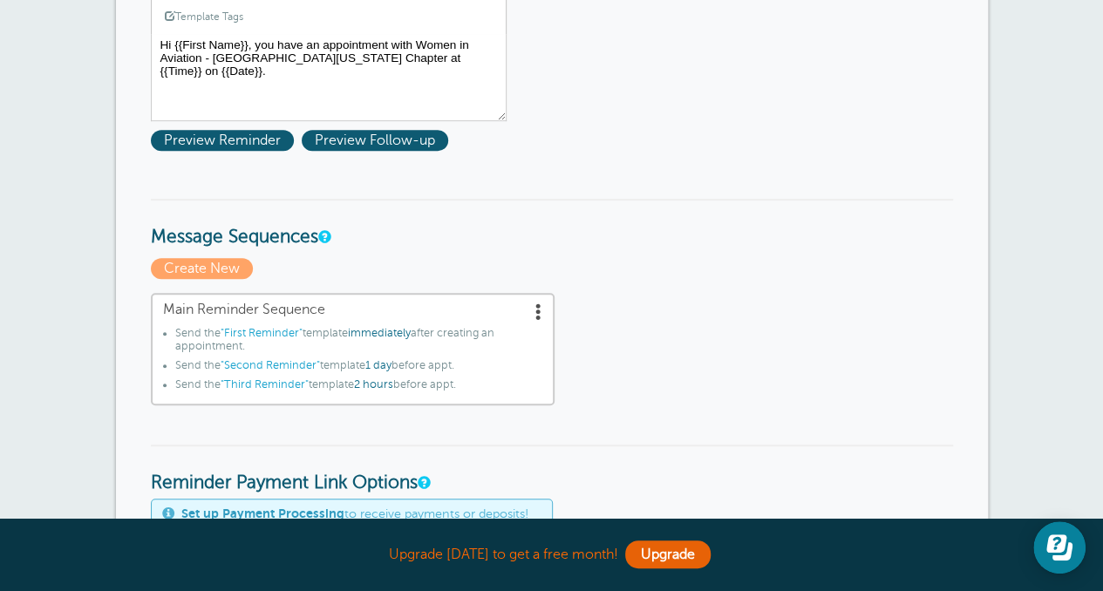
click at [386, 367] on span "1 day" at bounding box center [378, 365] width 26 height 12
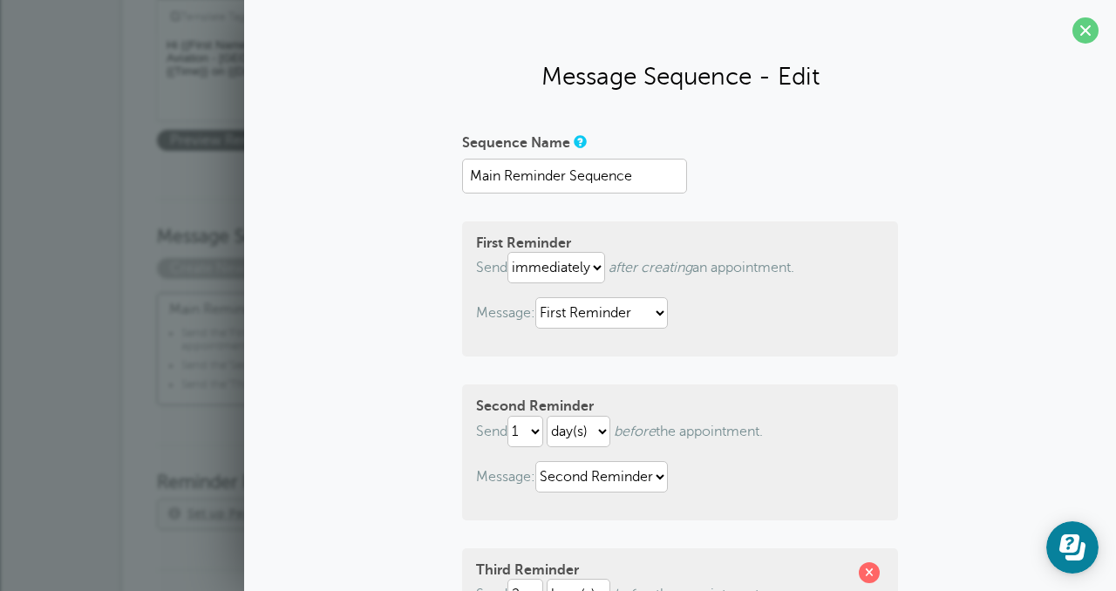
scroll to position [87, 0]
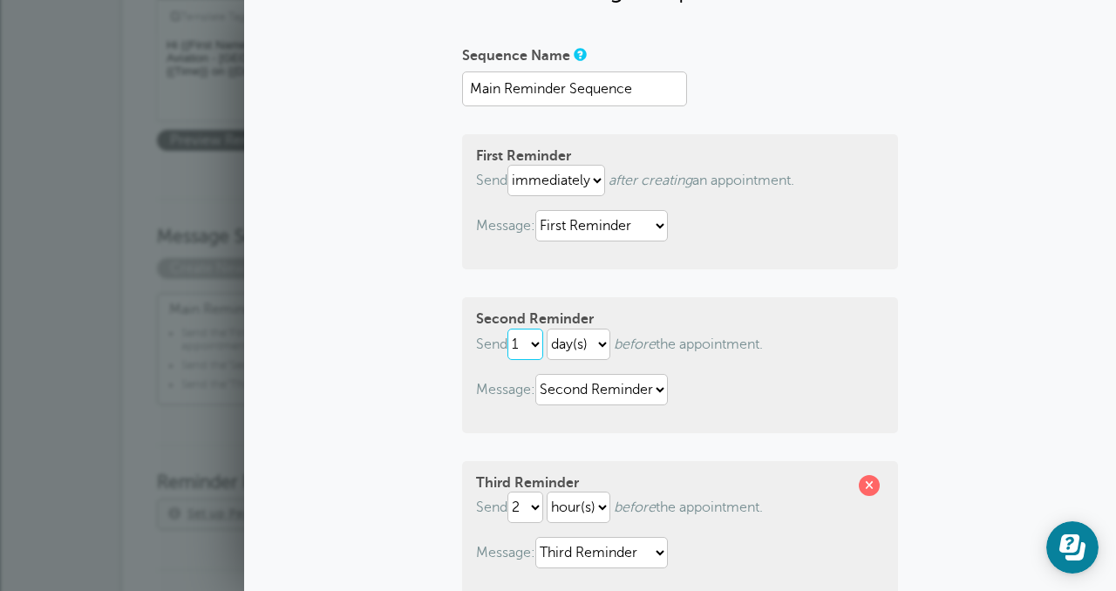
click at [520, 349] on select "1 2 3 4 5 6 7 8 9 10 11 12 13 14 15 16 17 18 19 20 21 22 23 24 25 26 27 28 29 30" at bounding box center [525, 344] width 36 height 31
select select "5"
click at [507, 329] on select "1 2 3 4 5 6 7 8 9 10 11 12 13 14 15 16 17 18 19 20 21 22 23 24 25 26 27 28 29 30" at bounding box center [525, 344] width 36 height 31
click at [600, 346] on select "hour(s) day(s)" at bounding box center [579, 344] width 64 height 31
select select "HOUR"
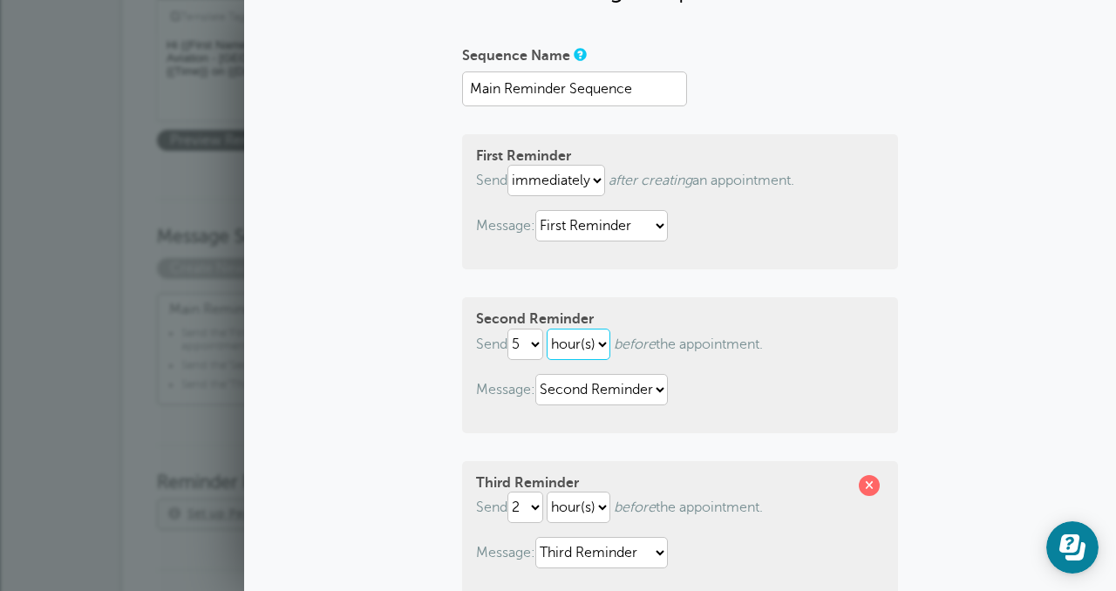
click at [547, 329] on select "hour(s) day(s)" at bounding box center [579, 344] width 64 height 31
click at [520, 349] on select "1 2 3 4 5 6 7 8 9 10 11 12 13 14 15 16 17 18 19 20 21 22 23 24 25 26 27 28 29 30" at bounding box center [525, 344] width 36 height 31
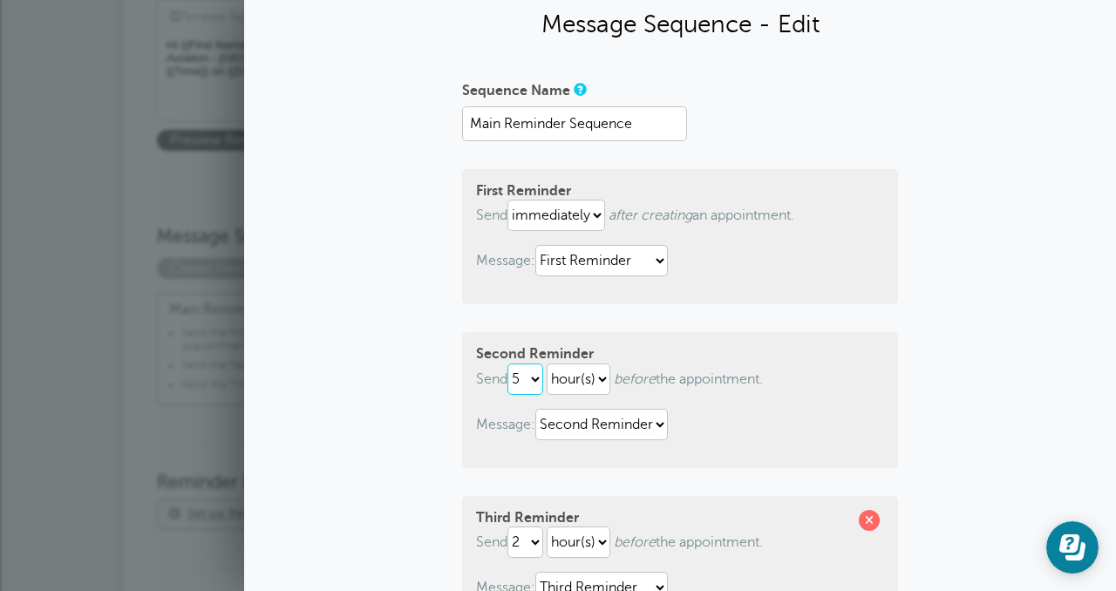
scroll to position [0, 0]
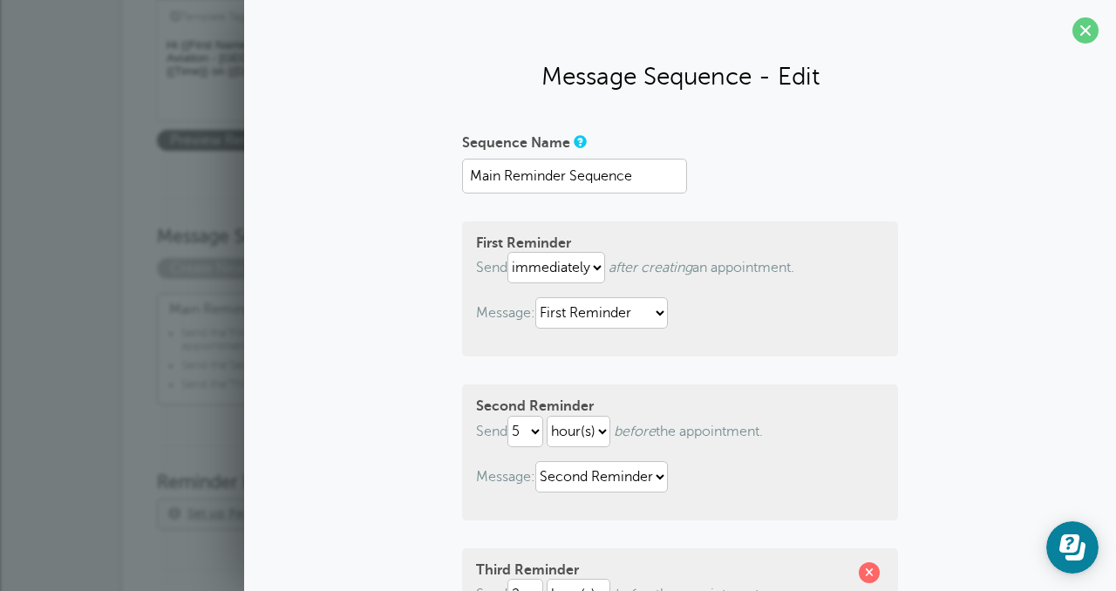
click at [741, 425] on p "Send 1 2 3 4 5 6 7 8 9 10 11 12 13 14 15 16 17 18 19 20 21 22 23 24 25 26 27 28…" at bounding box center [680, 431] width 408 height 31
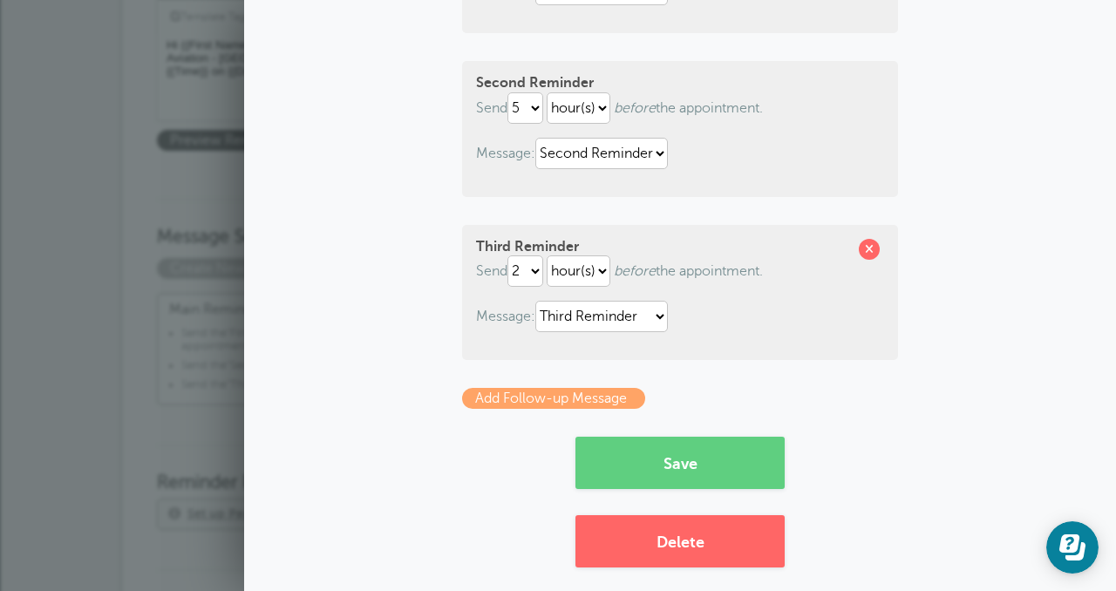
scroll to position [340, 0]
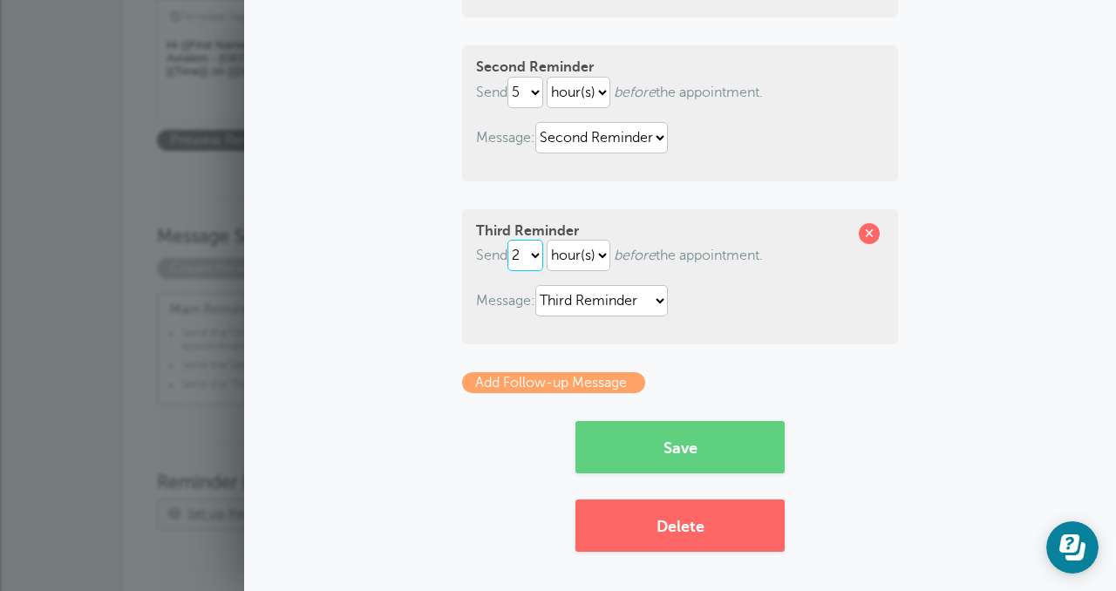
click at [516, 250] on select "1 2 3 4 5 6 7 8 9 10 11 12 13 14 15 16 17 18 19 20 21 22 23 24 25 26 27 28 29 30" at bounding box center [525, 255] width 36 height 31
click at [868, 249] on p "Send 1 2 3 4 5 6 7 8 9 10 11 12 13 14 15 16 17 18 19 20 21 22 23 24 25 26 27 28…" at bounding box center [680, 255] width 408 height 31
click at [521, 259] on select "1 2 3 4 5 6 7 8 9 10 11 12 13 14 15 16 17 18 19 20 21 22 23 24 25 26 27 28 29 30" at bounding box center [525, 255] width 36 height 31
click at [588, 253] on select "hour(s) day(s)" at bounding box center [579, 255] width 64 height 31
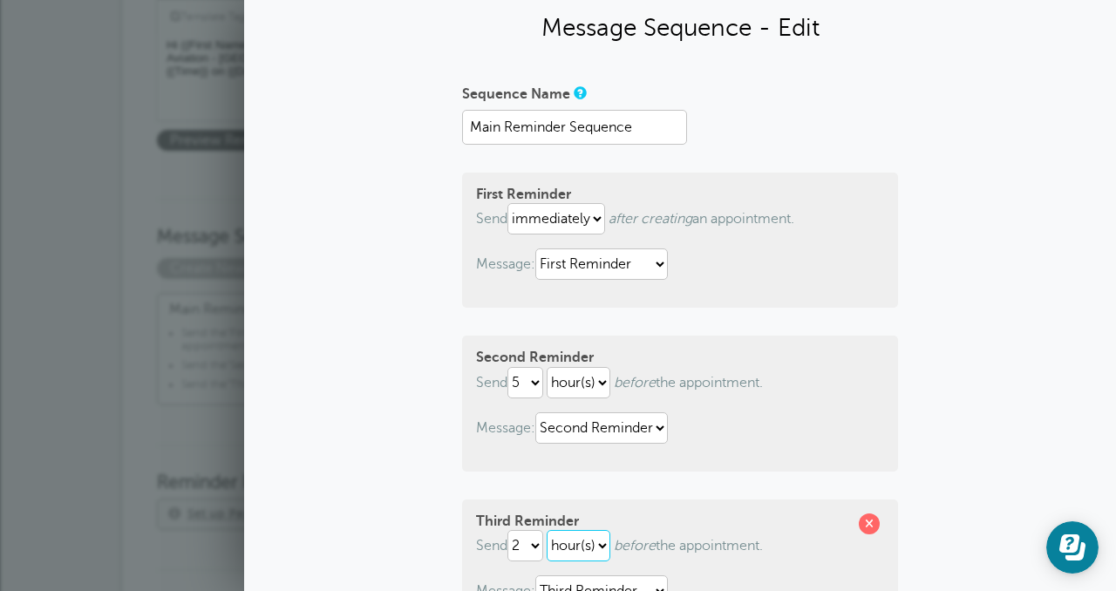
scroll to position [174, 0]
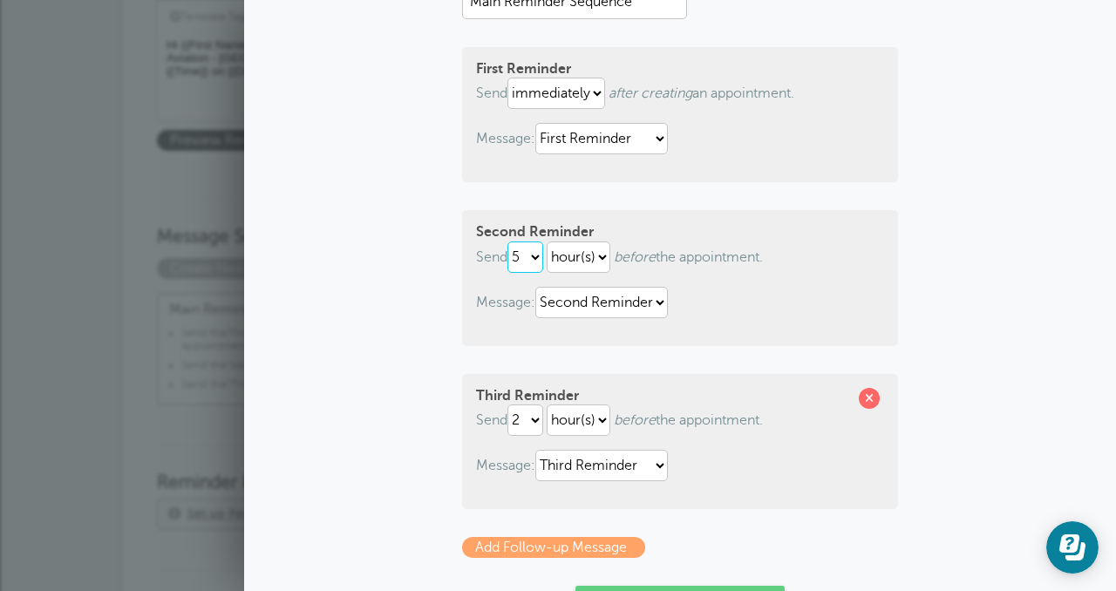
click at [529, 255] on select "1 2 3 4 5 6 7 8 9 10 11 12 13 14 15 16 17 18 19 20 21 22 23 24 25 26 27 28 29 30" at bounding box center [525, 256] width 36 height 31
click at [507, 241] on select "1 2 3 4 5 6 7 8 9 10 11 12 13 14 15 16 17 18 19 20 21 22 23 24 25 26 27 28 29 30" at bounding box center [525, 256] width 36 height 31
select select "5"
click at [588, 260] on select "hour(s) day(s)" at bounding box center [579, 256] width 64 height 31
click at [522, 262] on select "1 2 3 4 5 6 7 8 9 10 11 12 13 14 15 16 17 18 19 20 21 22 23 24 25 26 27 28 29 30" at bounding box center [525, 256] width 36 height 31
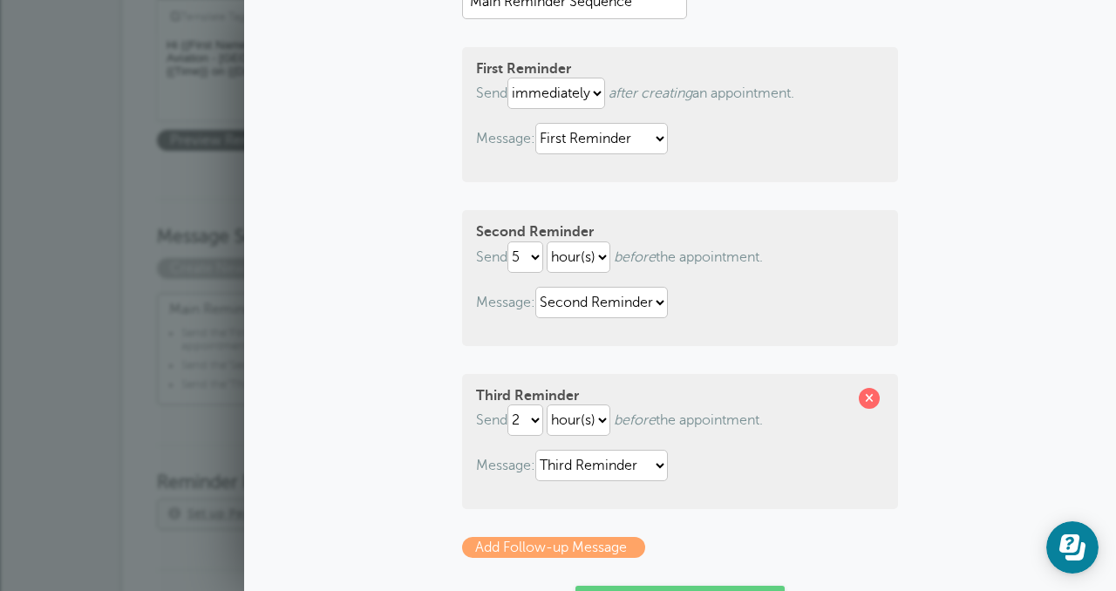
click at [755, 299] on p "Message: First Reminder Second Reminder Third Reminder" at bounding box center [680, 302] width 408 height 31
click at [518, 428] on select "1 2 3 4 5 6 7 8 9 10 11 12 13 14 15 16 17 18 19 20 21 22 23 24 25 26 27 28 29 30" at bounding box center [525, 420] width 36 height 31
click at [507, 405] on select "1 2 3 4 5 6 7 8 9 10 11 12 13 14 15 16 17 18 19 20 21 22 23 24 25 26 27 28 29 30" at bounding box center [525, 420] width 36 height 31
select select "2"
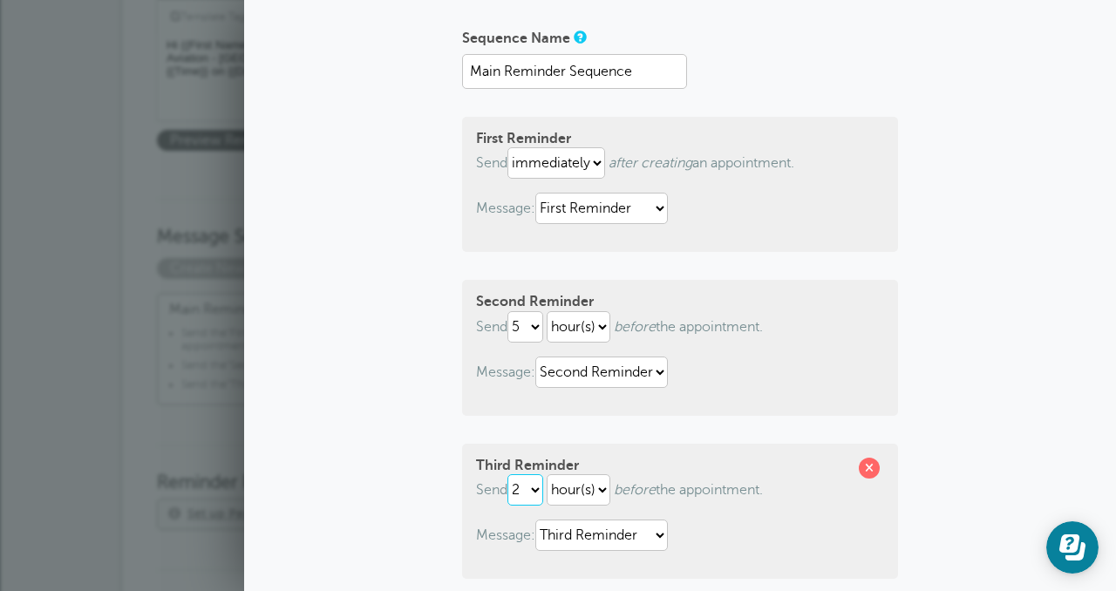
scroll to position [0, 0]
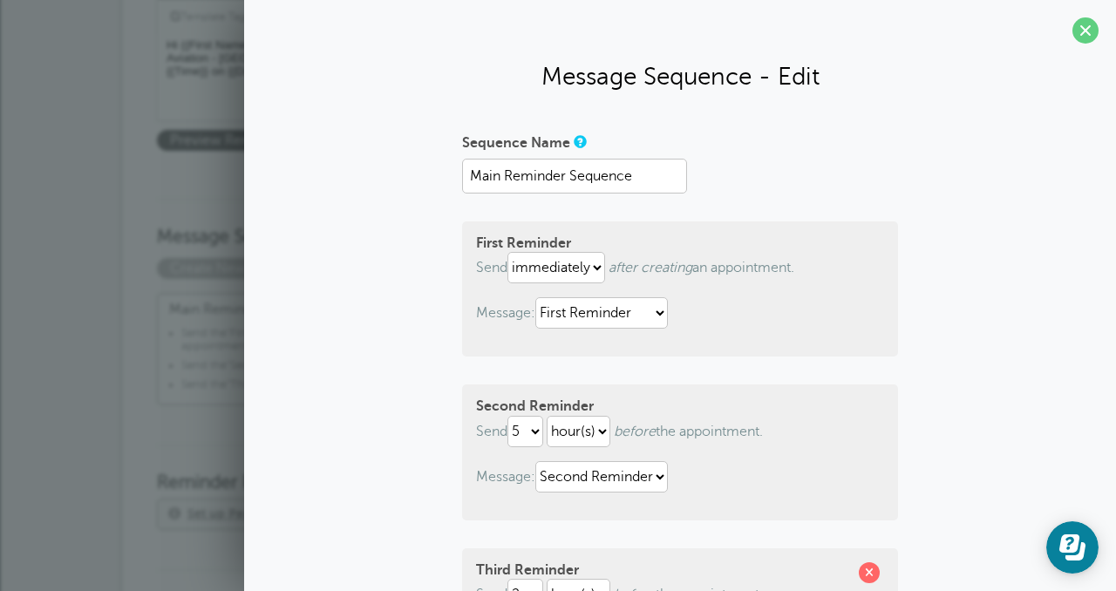
click at [1085, 25] on span at bounding box center [1085, 30] width 26 height 26
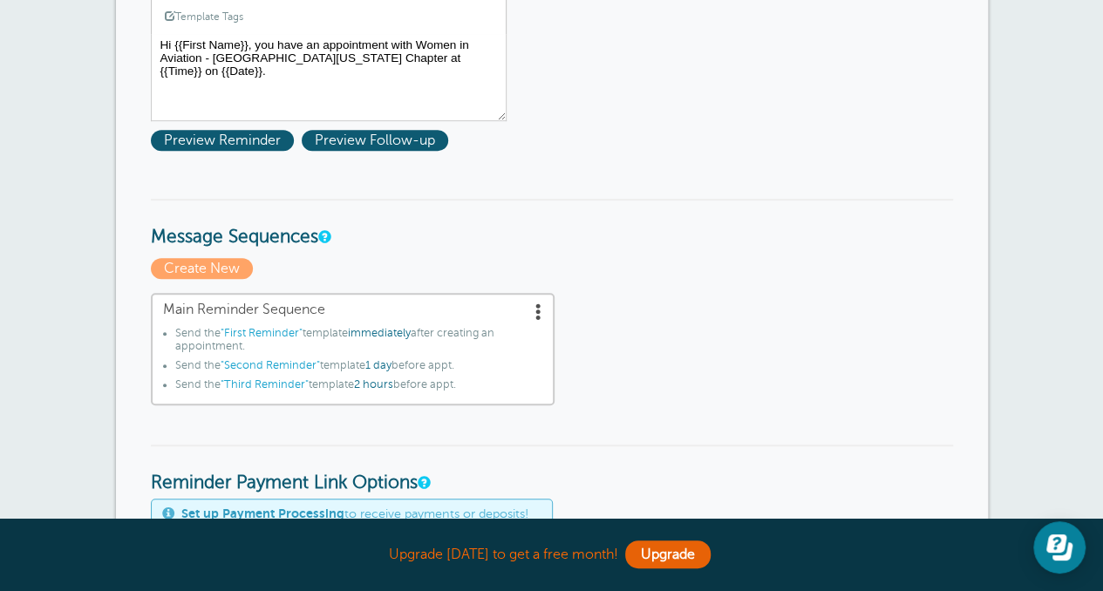
click at [541, 309] on span at bounding box center [538, 311] width 17 height 17
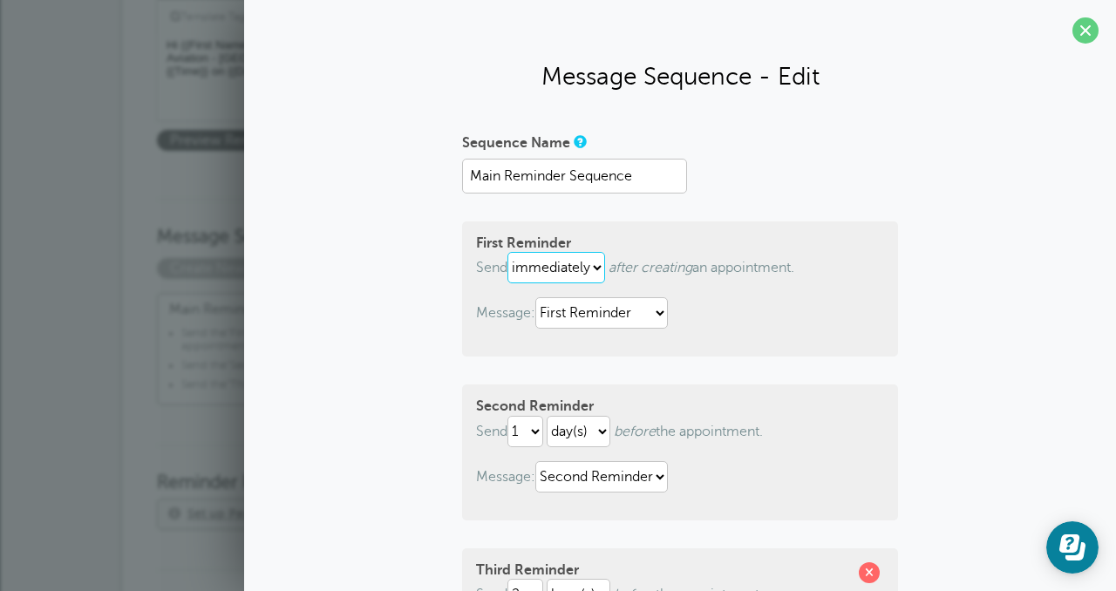
click at [565, 269] on select "immediately 1 2 3 4 5 6 7 8 9 10 11 12 13 14 15 16 17 18 19 20 21 22 23 24 25 2…" at bounding box center [556, 267] width 98 height 31
click at [566, 271] on select "immediately 1 2 3 4 5 6 7 8 9 10 11 12 13 14 15 16 17 18 19 20 21 22 23 24 25 2…" at bounding box center [556, 267] width 98 height 31
click at [526, 439] on select "1 2 3 4 5 6 7 8 9 10 11 12 13 14 15 16 17 18 19 20 21 22 23 24 25 26 27 28 29 30" at bounding box center [525, 431] width 36 height 31
click at [507, 416] on select "1 2 3 4 5 6 7 8 9 10 11 12 13 14 15 16 17 18 19 20 21 22 23 24 25 26 27 28 29 30" at bounding box center [525, 431] width 36 height 31
click at [570, 430] on select "hour(s) day(s)" at bounding box center [579, 431] width 64 height 31
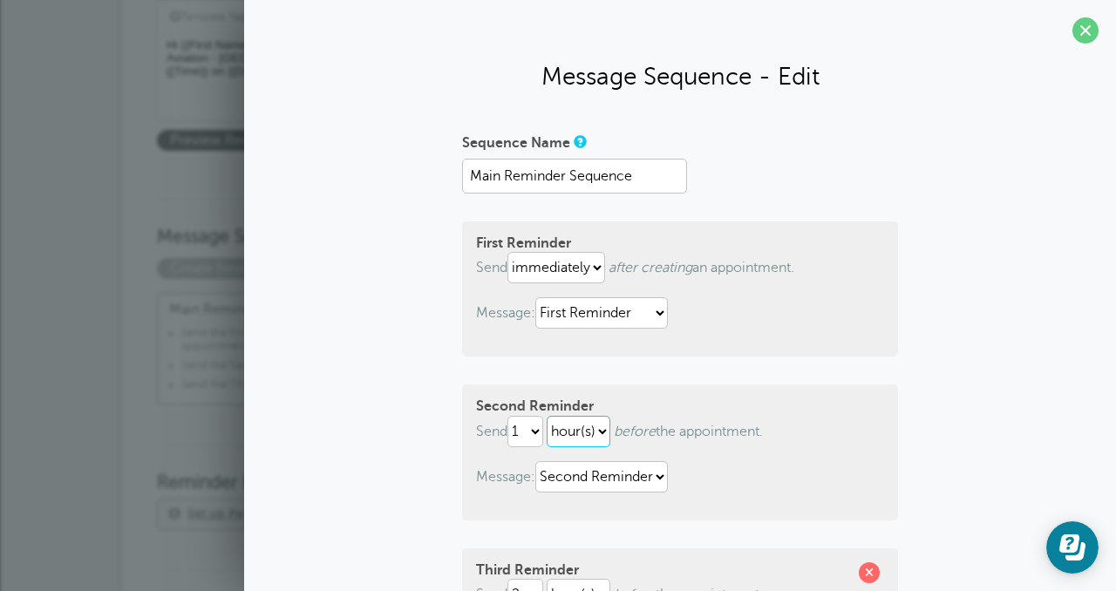
click at [547, 416] on select "hour(s) day(s)" at bounding box center [579, 431] width 64 height 31
select select "DAY"
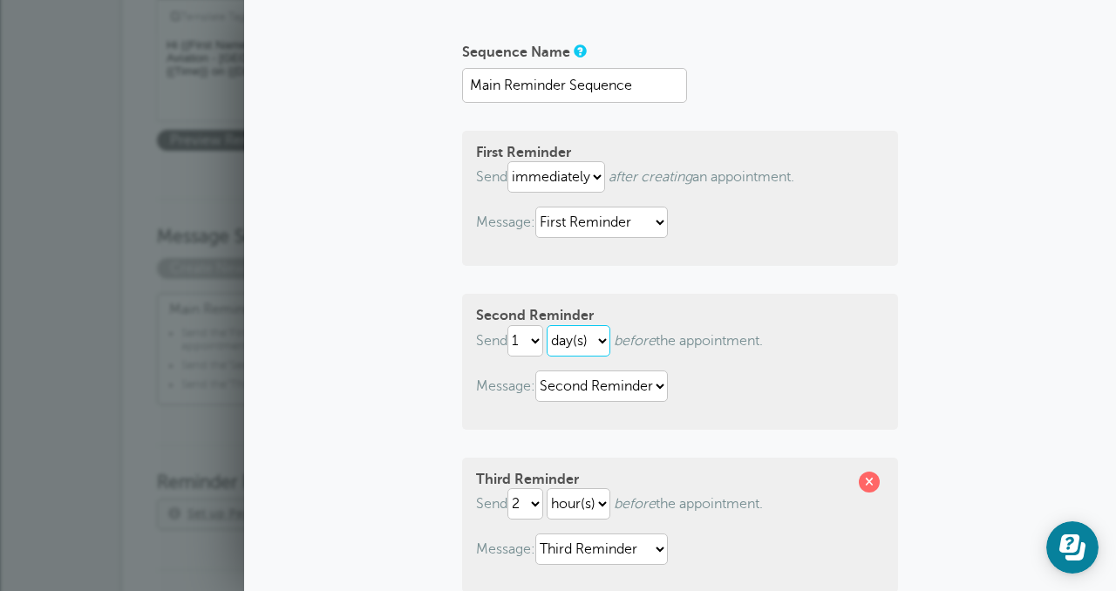
scroll to position [174, 0]
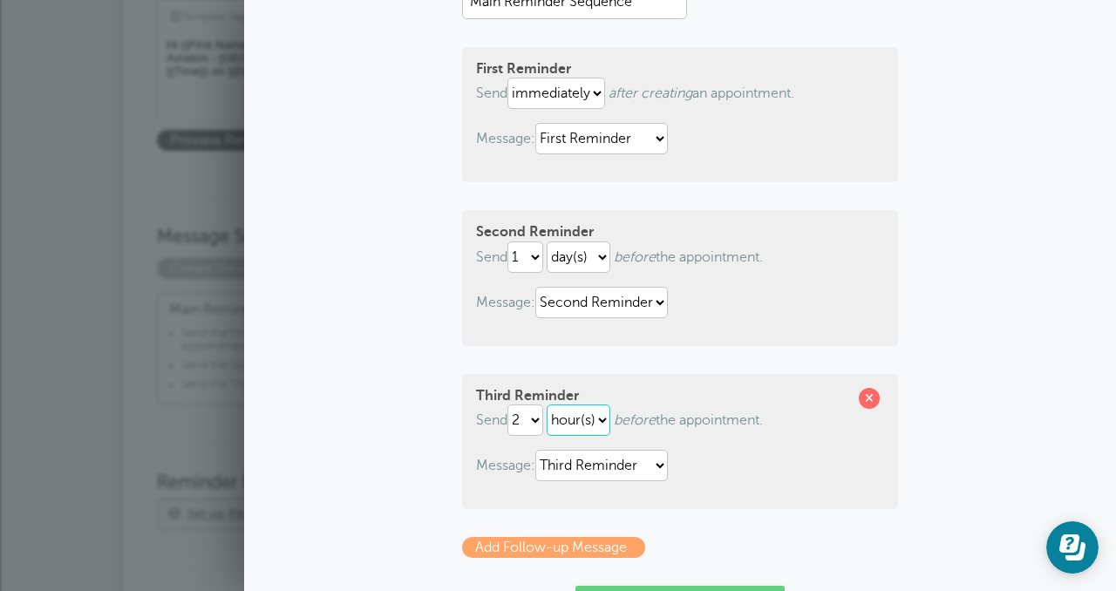
click at [599, 422] on select "hour(s) day(s)" at bounding box center [579, 420] width 64 height 31
click at [547, 405] on select "hour(s) day(s)" at bounding box center [579, 420] width 64 height 31
select select "HOUR"
click at [867, 393] on span at bounding box center [869, 398] width 21 height 21
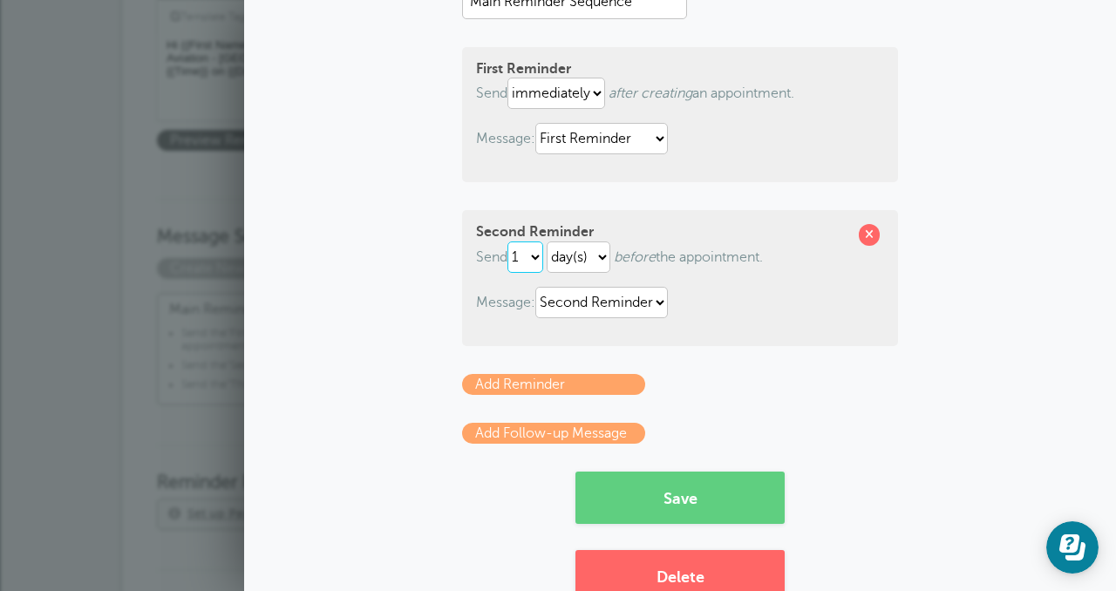
click at [523, 257] on select "1 2 3 4 5 6 7 8 9 10 11 12 13 14 15 16 17 18 19 20 21 22 23 24 25 26 27 28 29 30" at bounding box center [525, 256] width 36 height 31
click at [588, 252] on select "hour(s) day(s)" at bounding box center [579, 256] width 64 height 31
select select "HOUR"
click at [547, 241] on select "hour(s) day(s)" at bounding box center [579, 256] width 64 height 31
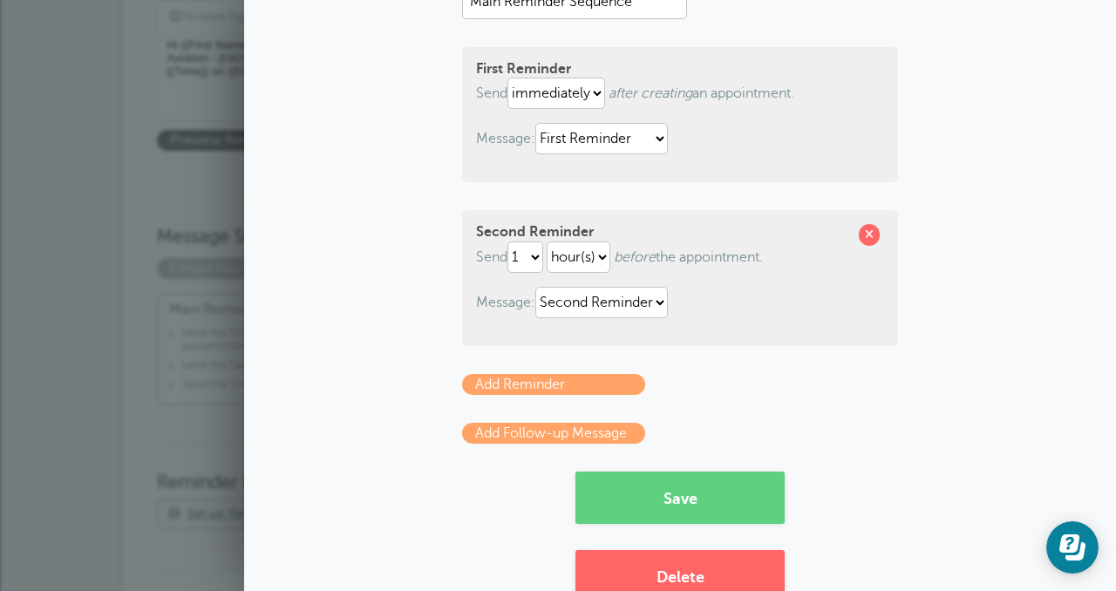
click at [704, 271] on p "Send 1 2 3 4 5 6 7 8 9 10 11 12 13 14 15 16 17 18 19 20 21 22 23 24 25 26 27 28…" at bounding box center [680, 256] width 408 height 31
click at [549, 428] on link "Add Follow-up Message" at bounding box center [553, 433] width 183 height 21
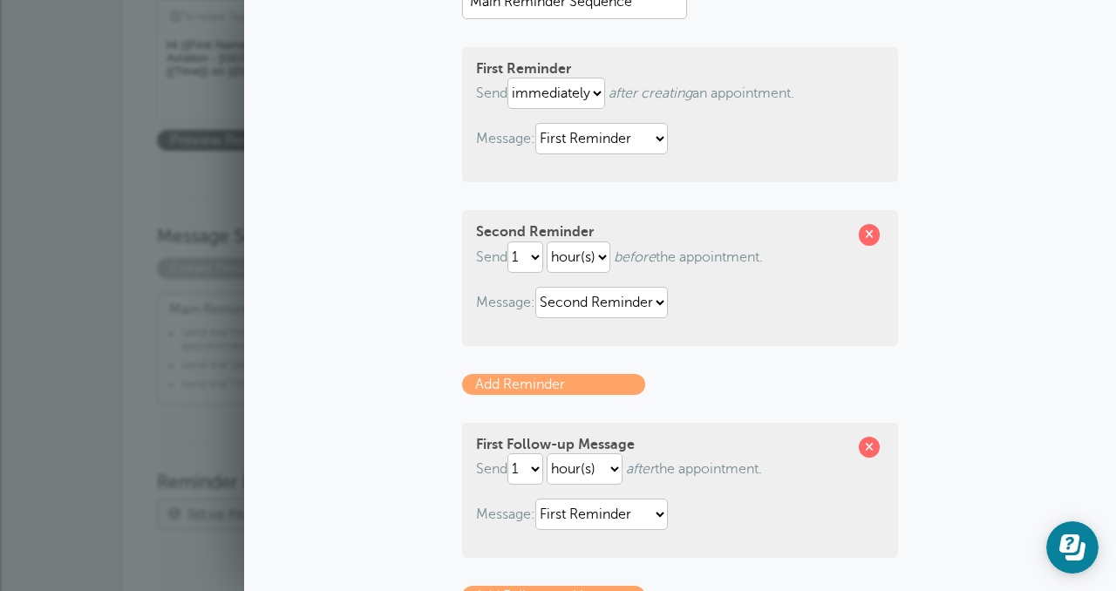
scroll to position [262, 0]
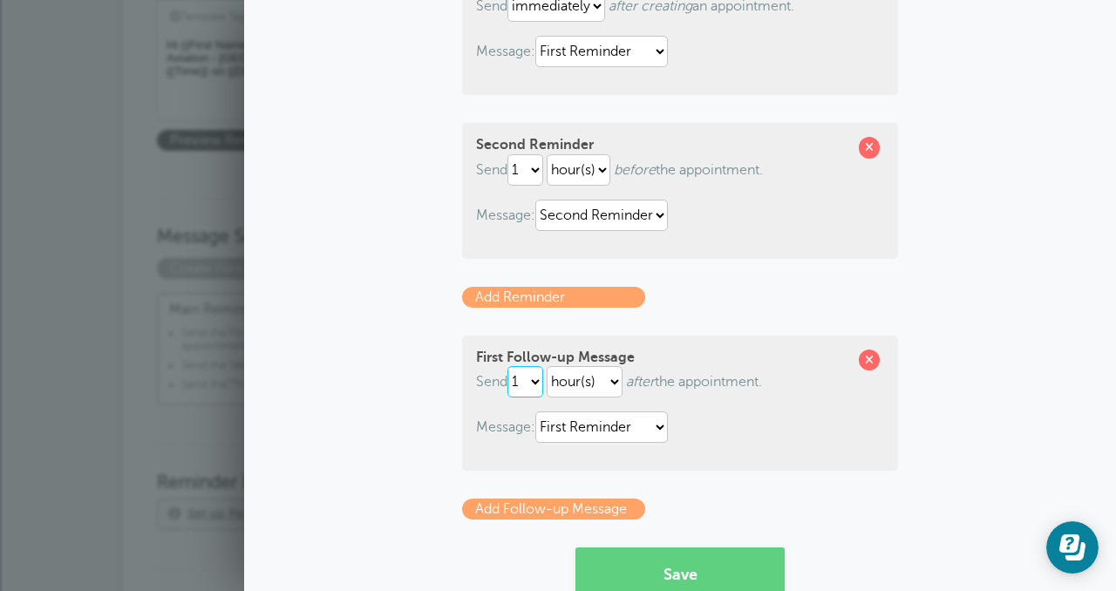
click at [535, 393] on select "1 2 3 4 5 6 7 8 9 10 11 12 13 14 15 16 17 18 19 20 21 22 23 24 25 26 27 28 29 30" at bounding box center [525, 381] width 36 height 31
click at [601, 397] on select "hour(s) day(s) month(s)" at bounding box center [585, 381] width 76 height 31
drag, startPoint x: 680, startPoint y: 416, endPoint x: 765, endPoint y: 403, distance: 86.4
click at [680, 416] on p "Message: First Reminder Second Reminder Third Reminder" at bounding box center [680, 426] width 408 height 31
click at [868, 358] on span at bounding box center [869, 360] width 21 height 21
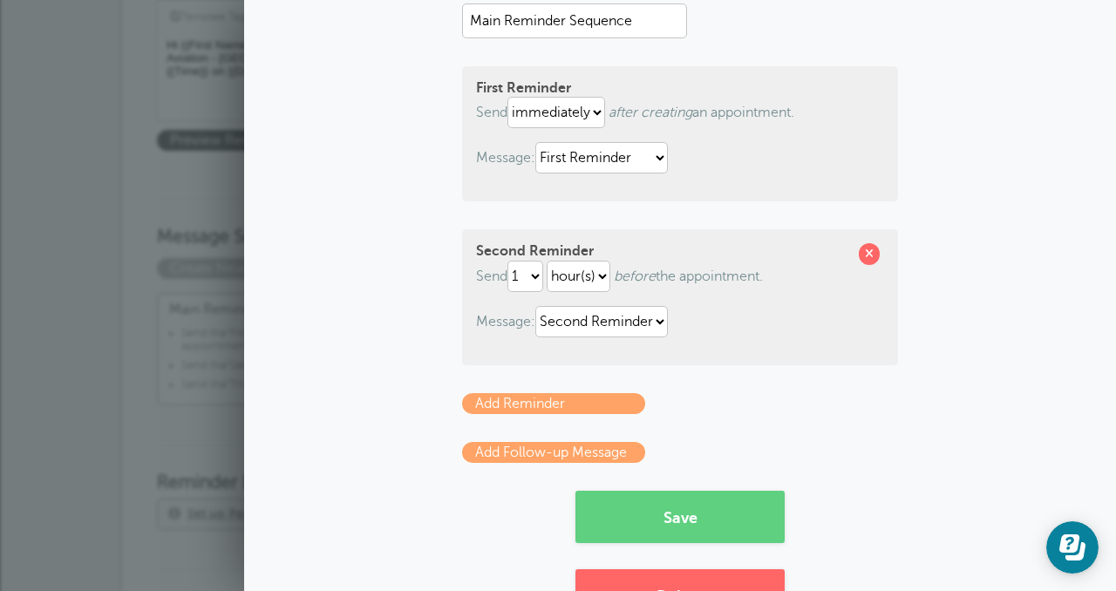
scroll to position [225, 0]
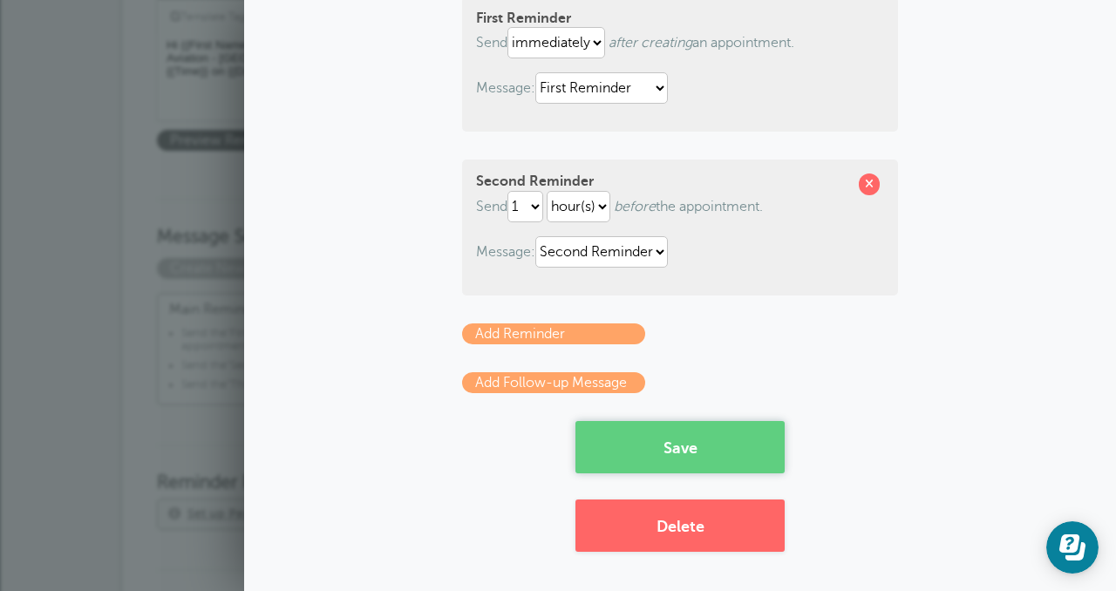
click at [745, 433] on button "Save" at bounding box center [679, 447] width 209 height 52
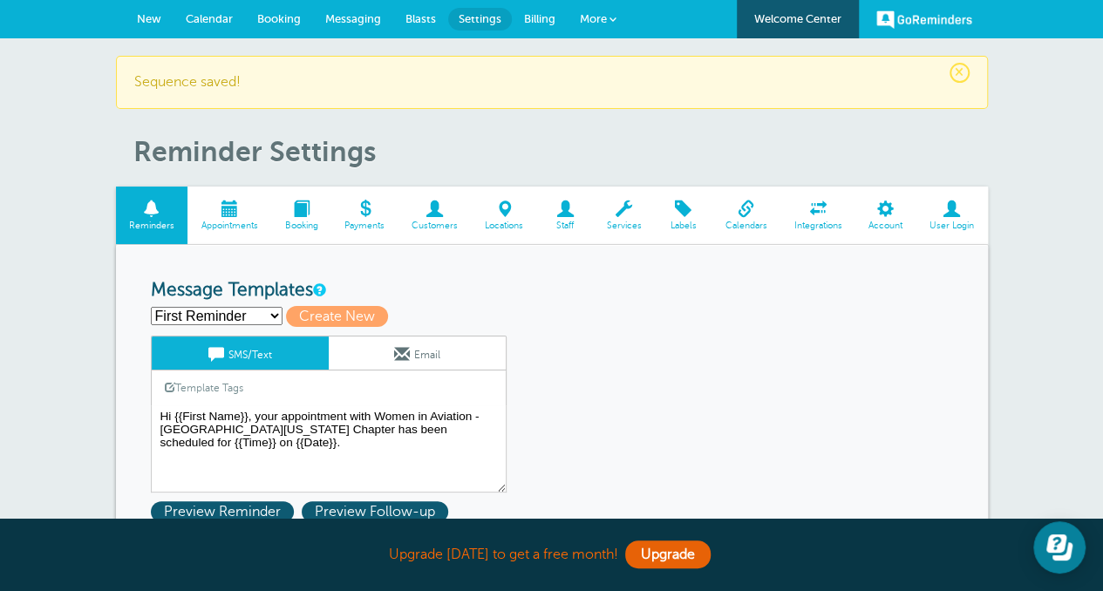
click at [598, 20] on span "More" at bounding box center [593, 18] width 27 height 13
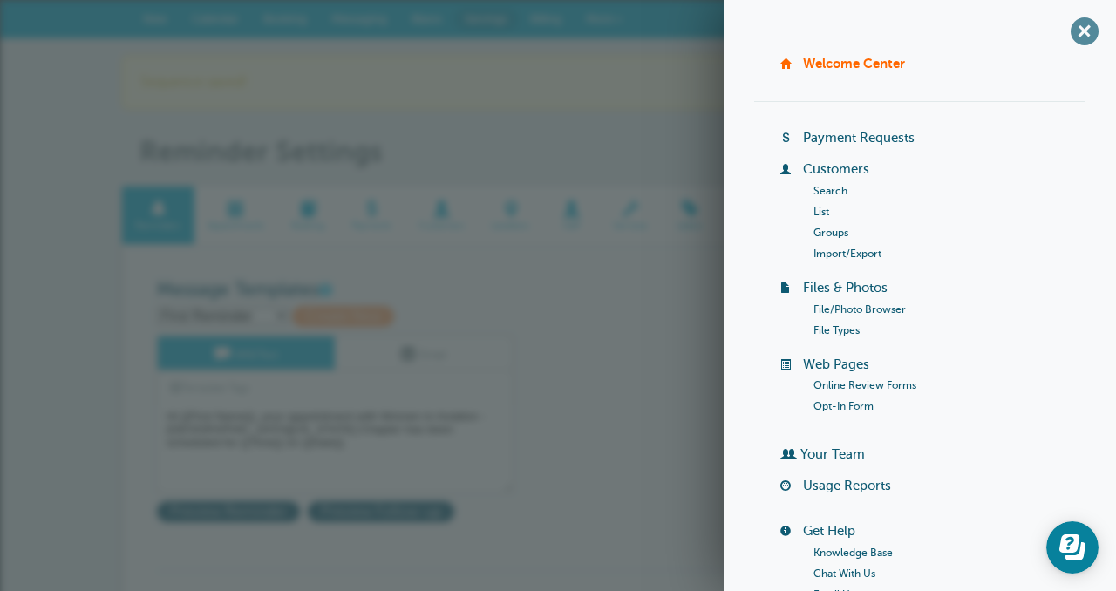
click at [1074, 33] on span "+" at bounding box center [1083, 30] width 39 height 39
